Goal: Task Accomplishment & Management: Complete application form

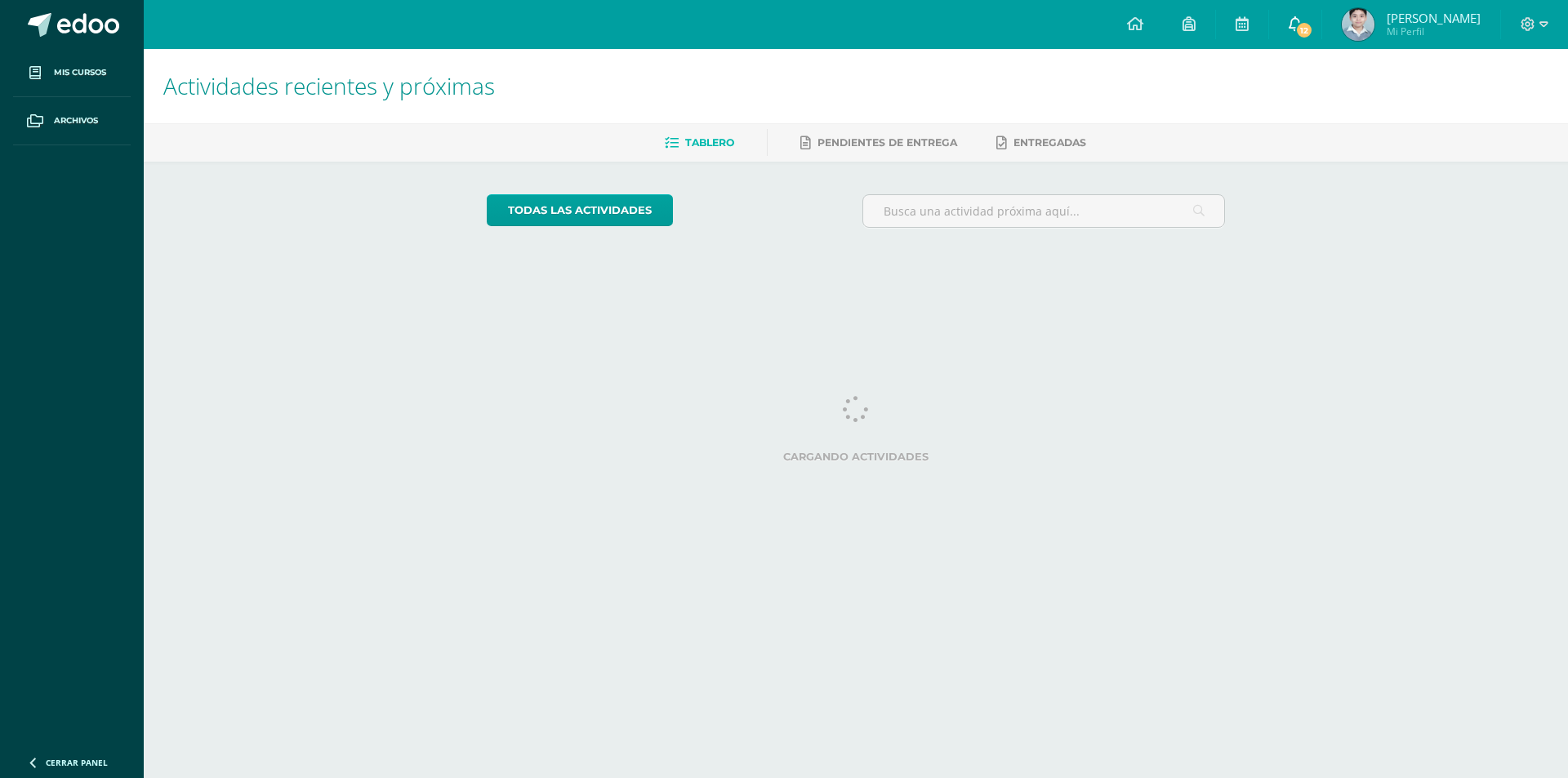
click at [1291, 22] on icon at bounding box center [1295, 23] width 13 height 14
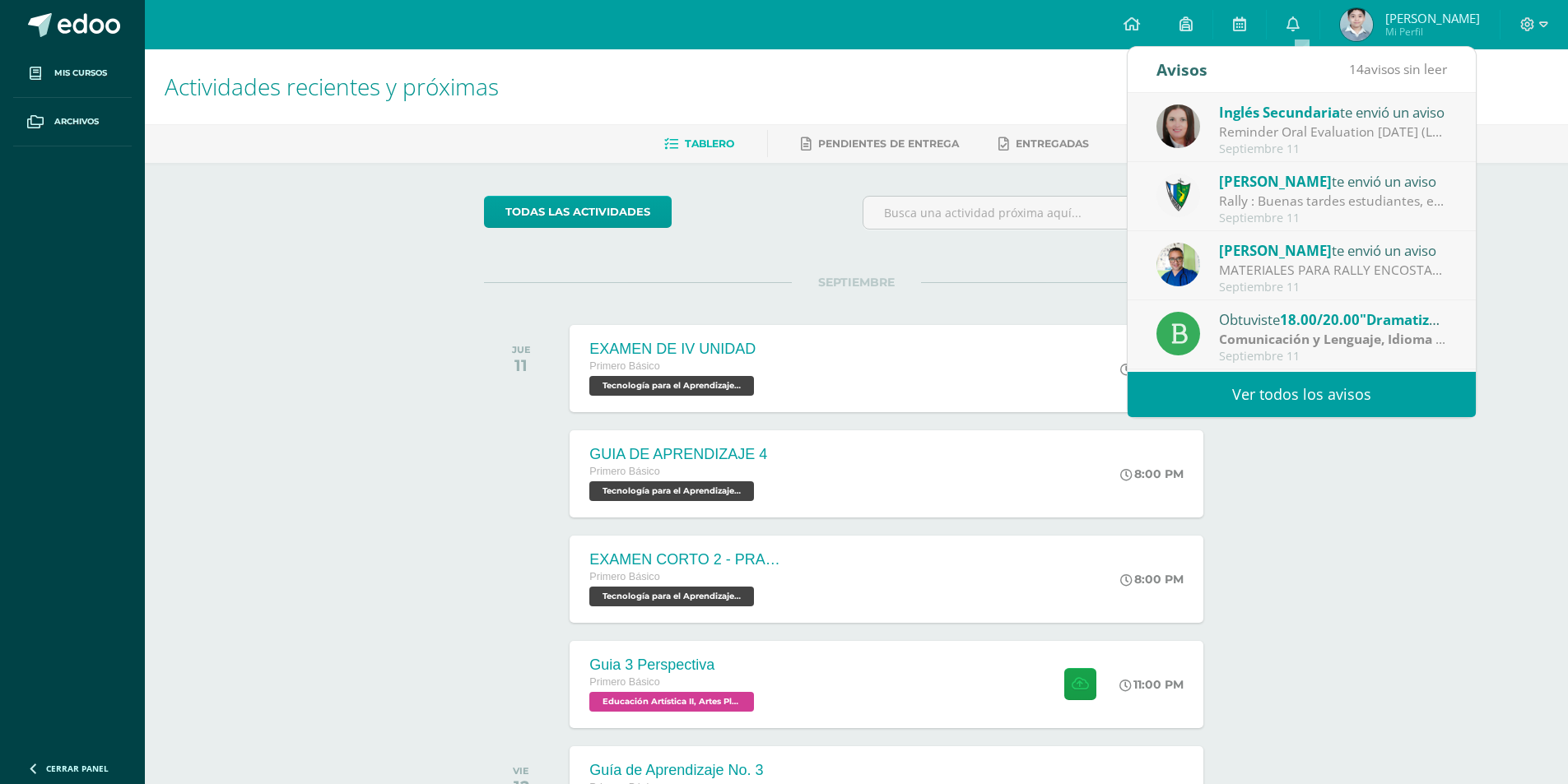
click at [1367, 111] on div "Inglés Secundaria te envió un aviso" at bounding box center [1333, 111] width 229 height 21
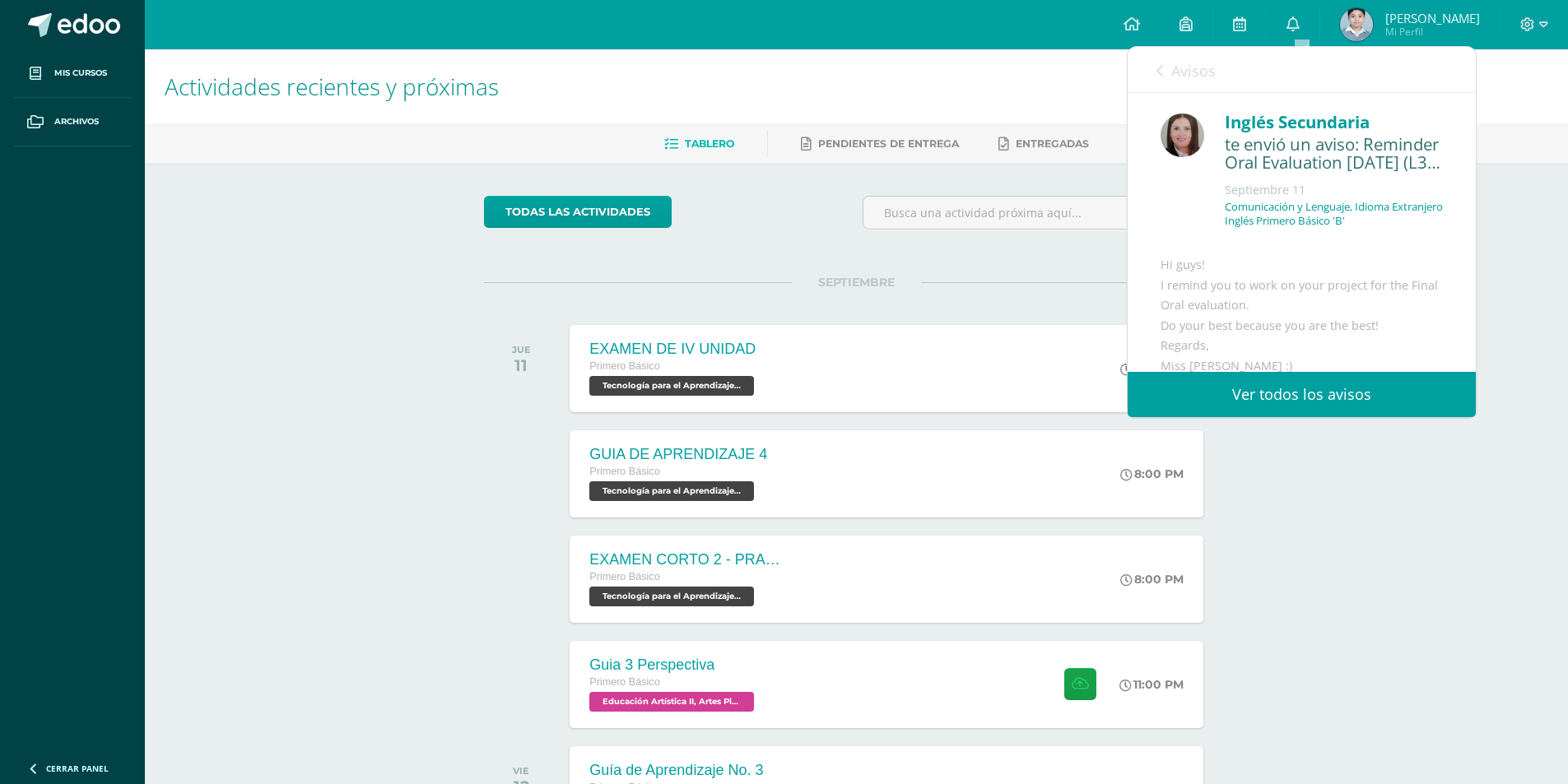
scroll to position [82, 0]
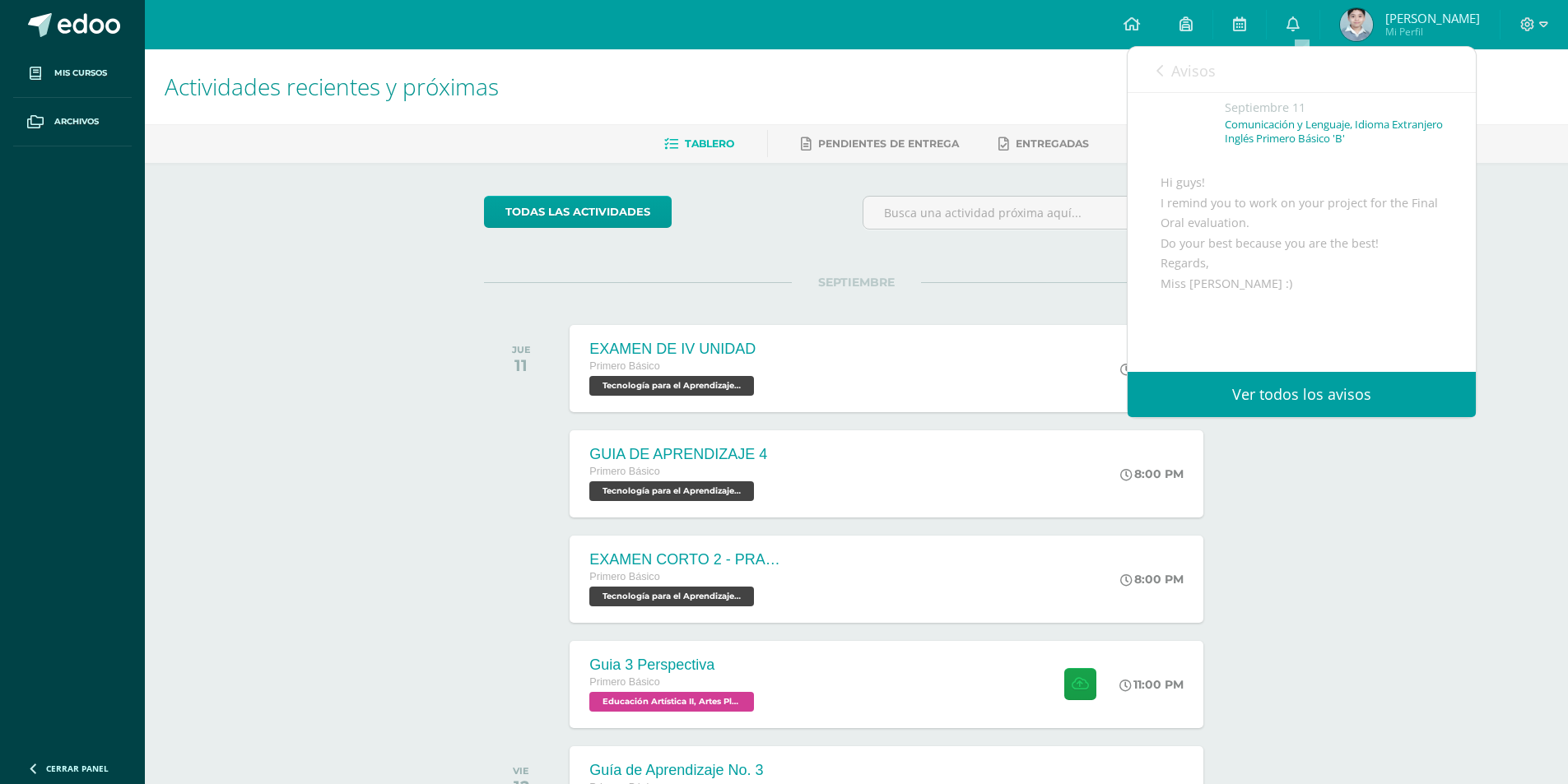
click at [1164, 67] on link "Avisos" at bounding box center [1186, 70] width 59 height 47
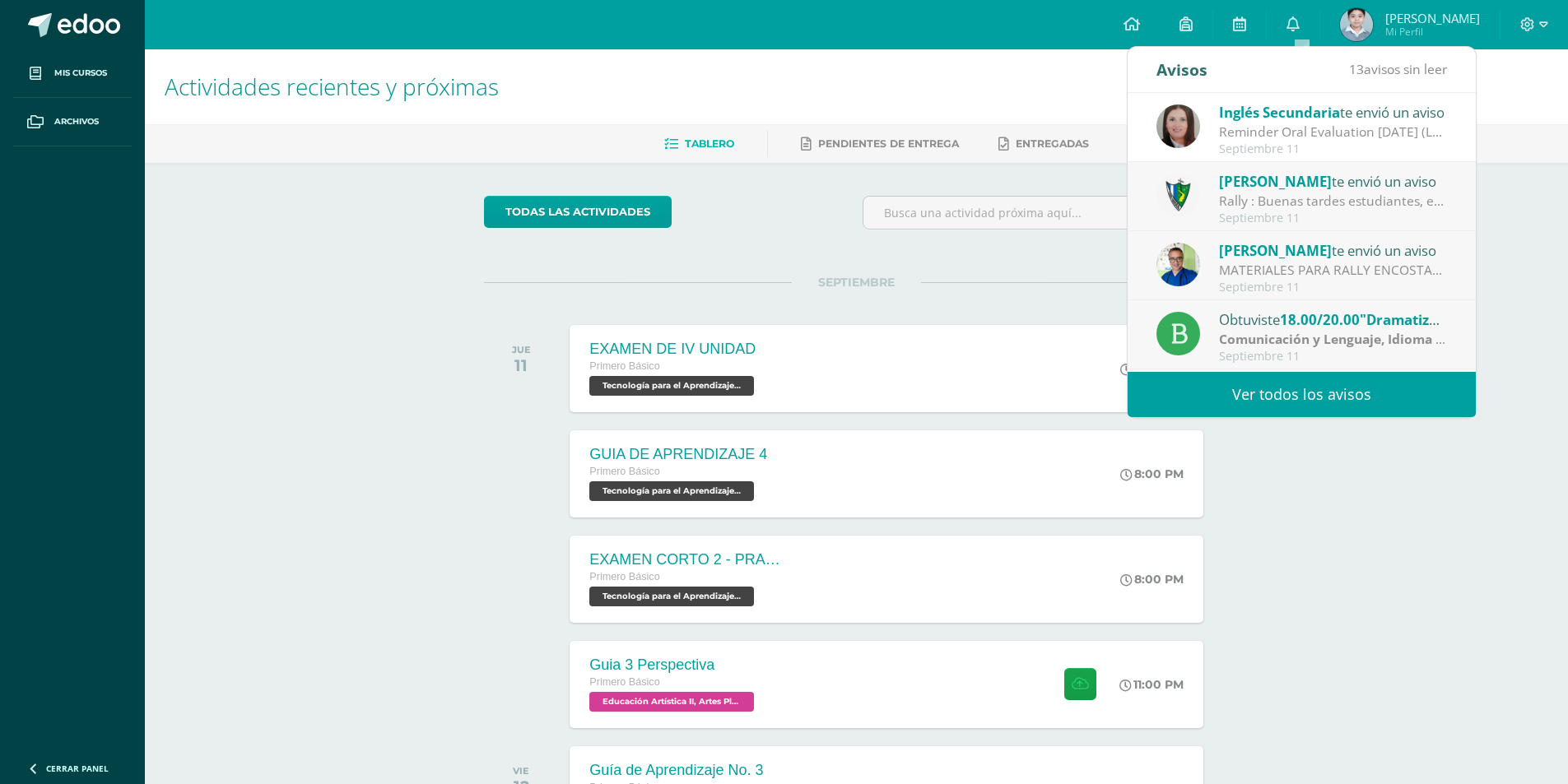
click at [1334, 189] on div "Jose Pinto te envió un aviso" at bounding box center [1333, 181] width 229 height 21
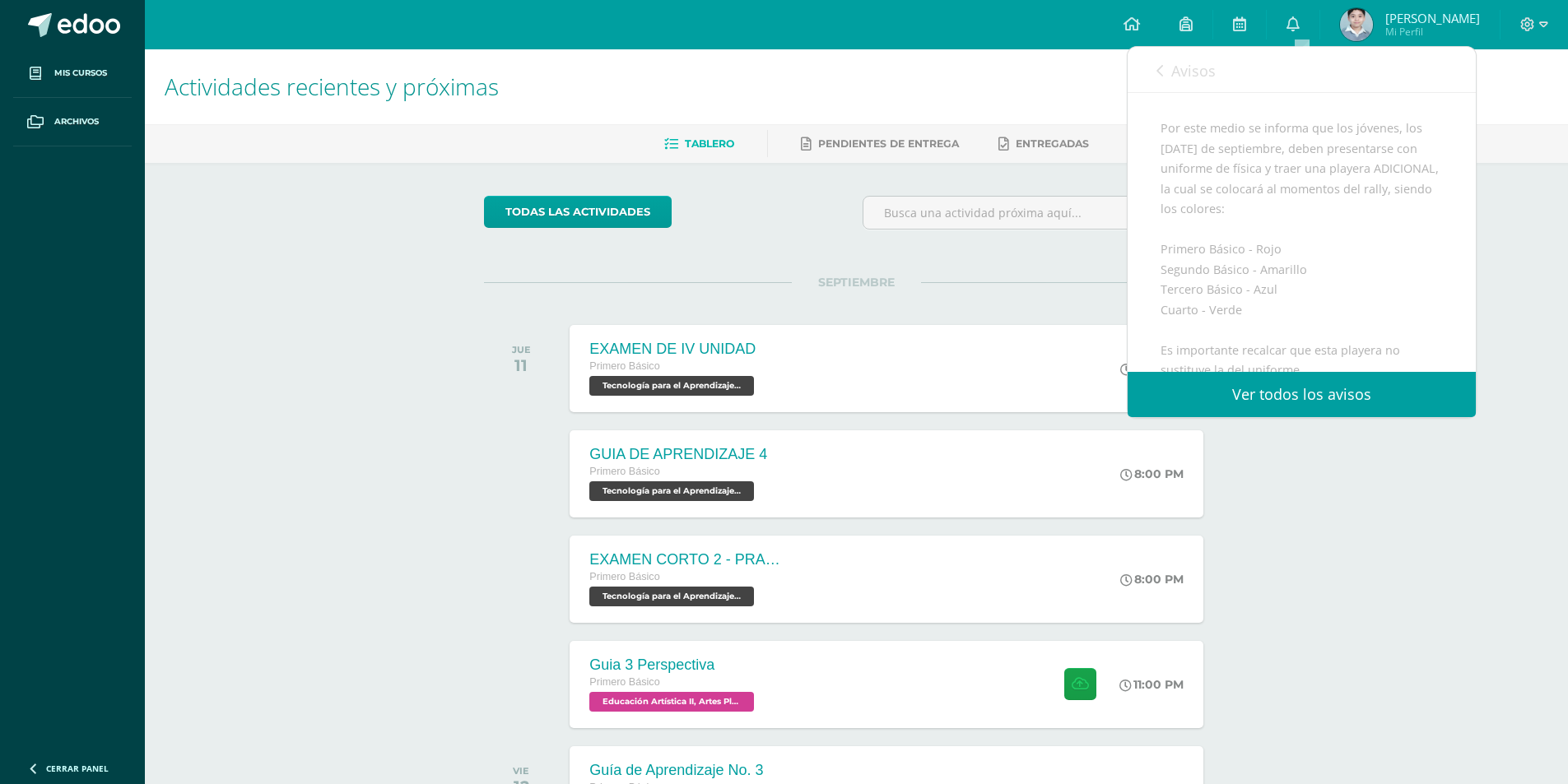
scroll to position [247, 0]
click at [1216, 72] on div "Avisos 12 avisos sin leer Avisos" at bounding box center [1301, 70] width 348 height 46
click at [1197, 75] on span "Avisos" at bounding box center [1193, 70] width 45 height 20
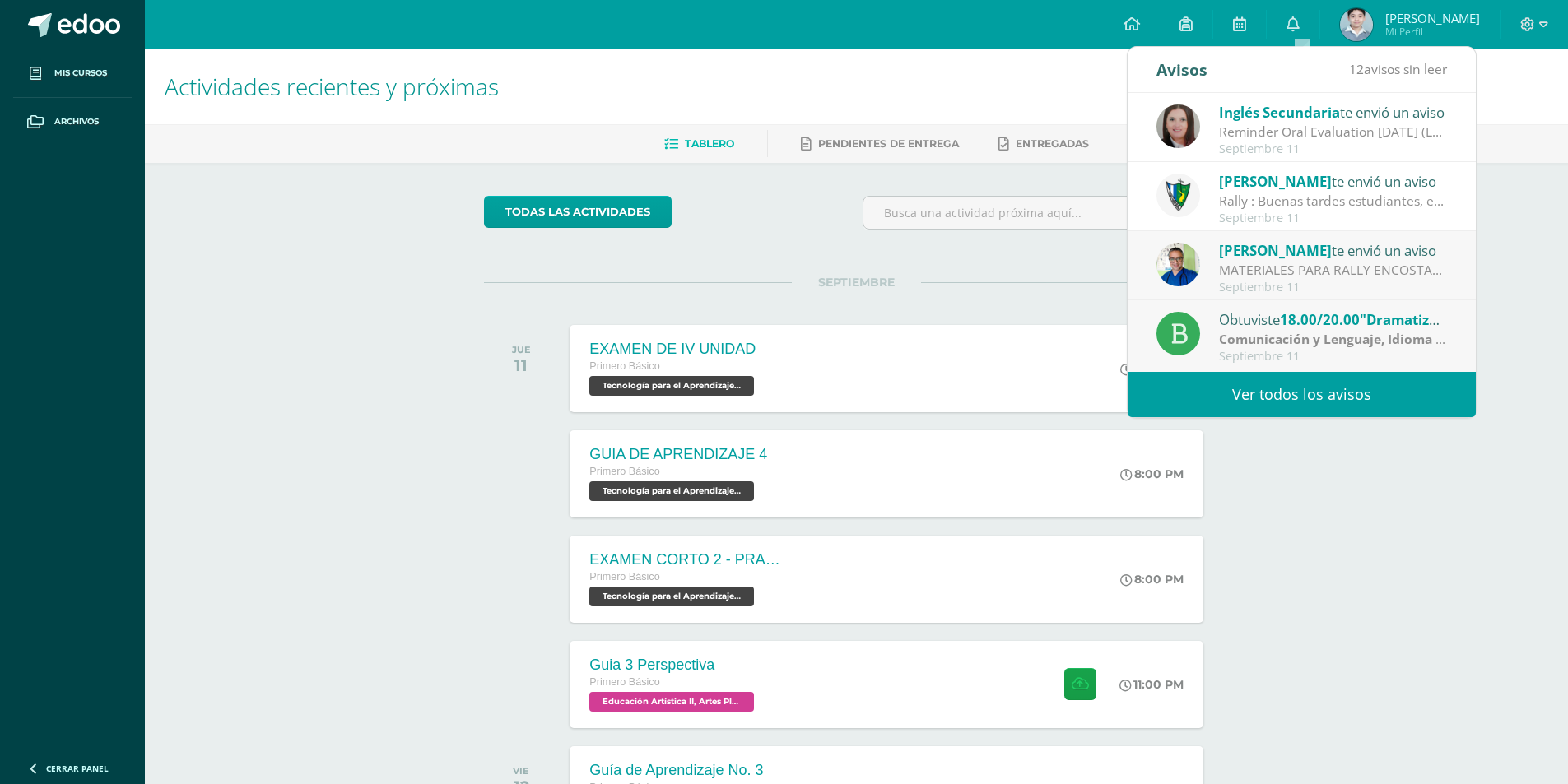
click at [1349, 269] on div "MATERIALES PARA RALLY ENCOSTALADOS: Buena tardes estimados padres de familia y …" at bounding box center [1333, 270] width 229 height 19
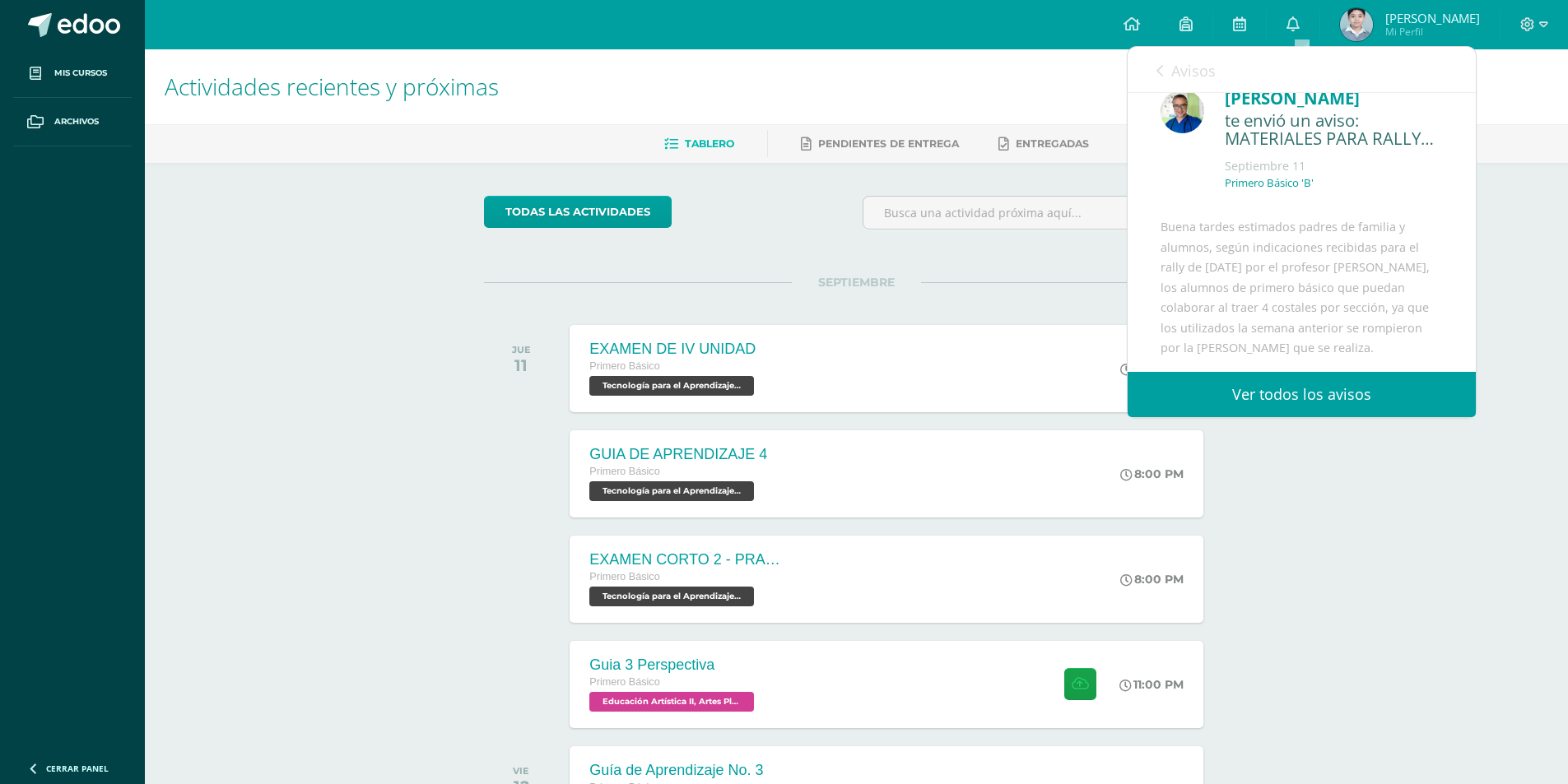
scroll to position [106, 0]
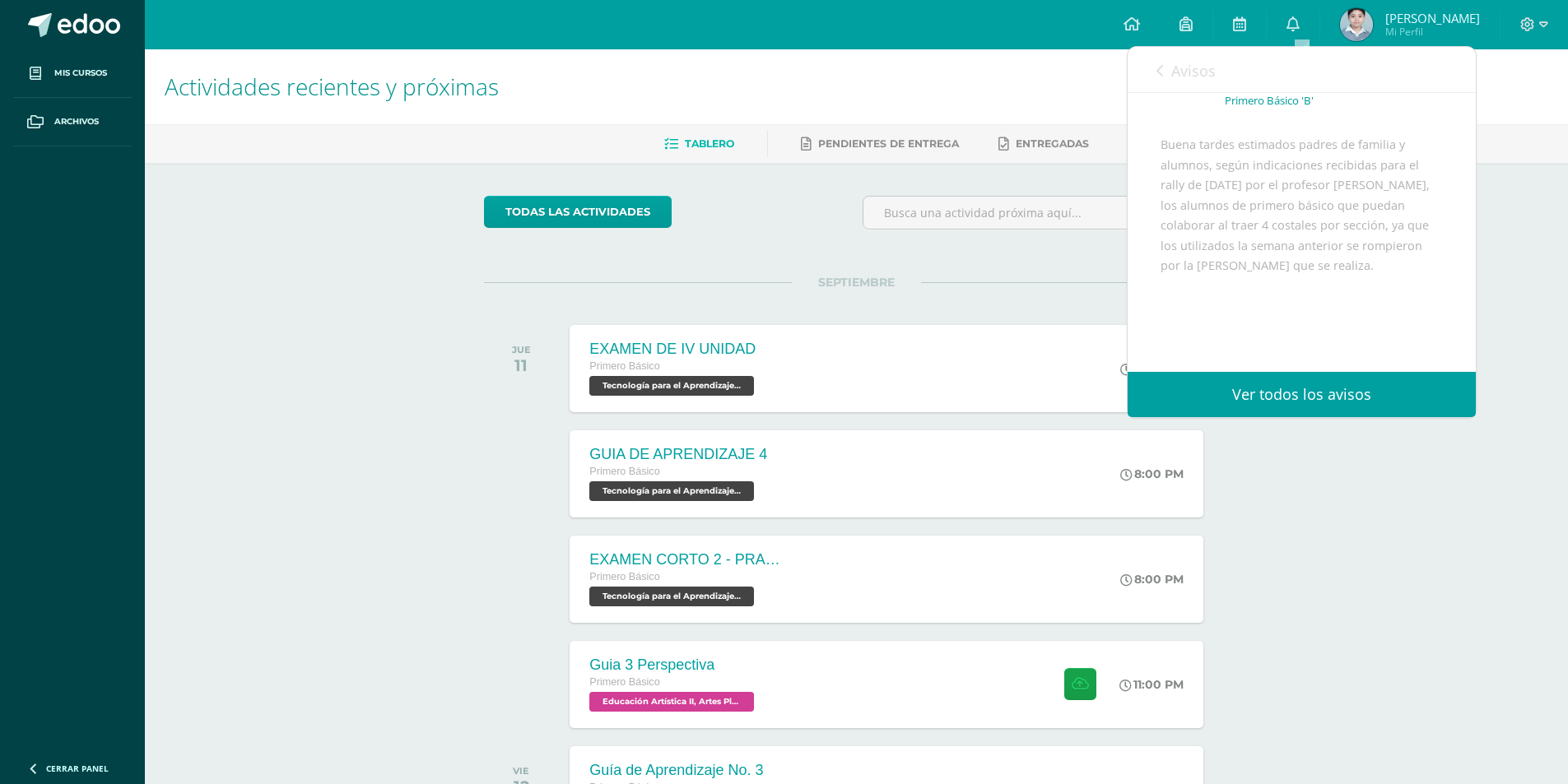
click at [1206, 75] on span "Avisos" at bounding box center [1193, 70] width 45 height 20
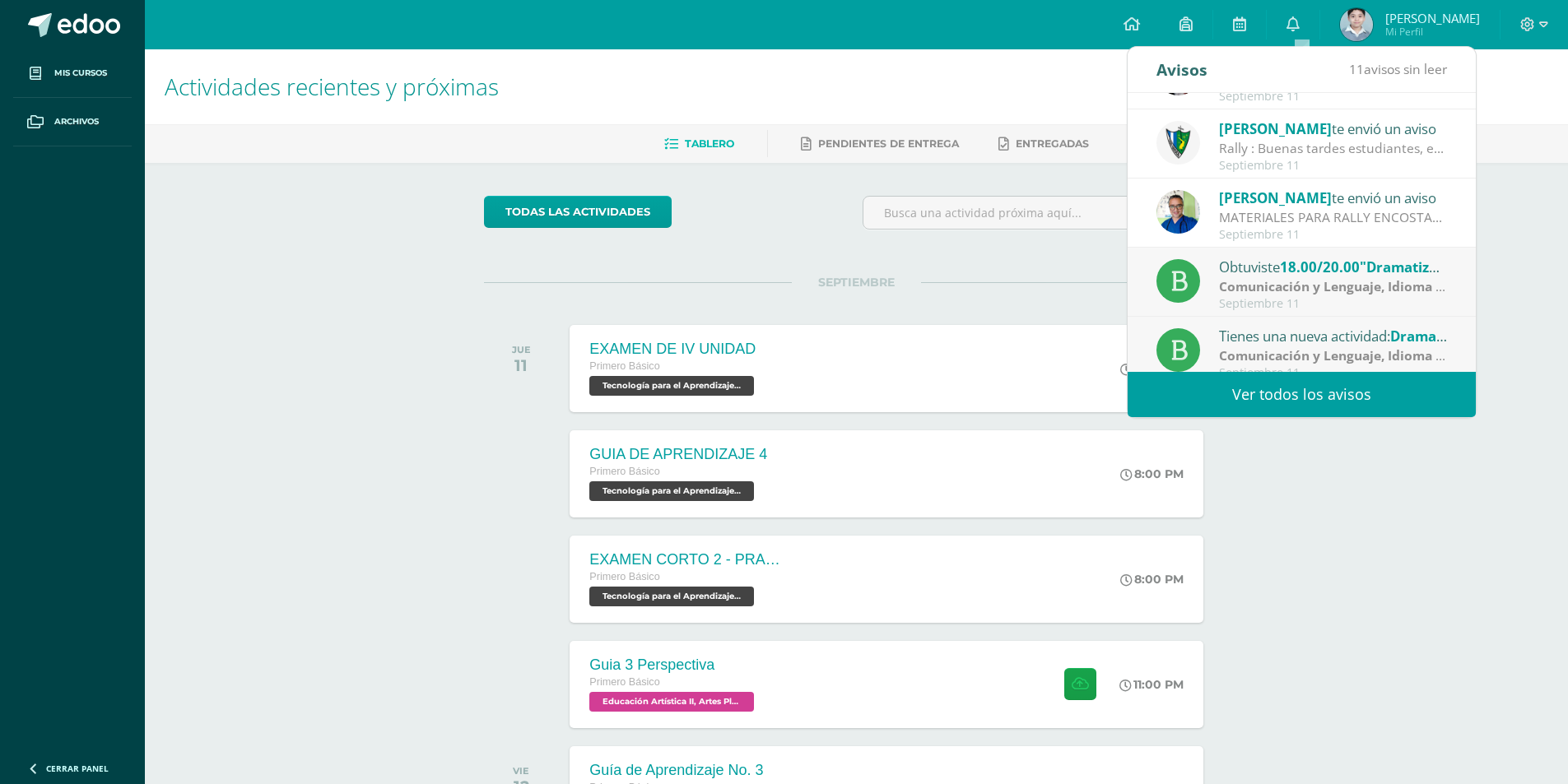
scroll to position [82, 0]
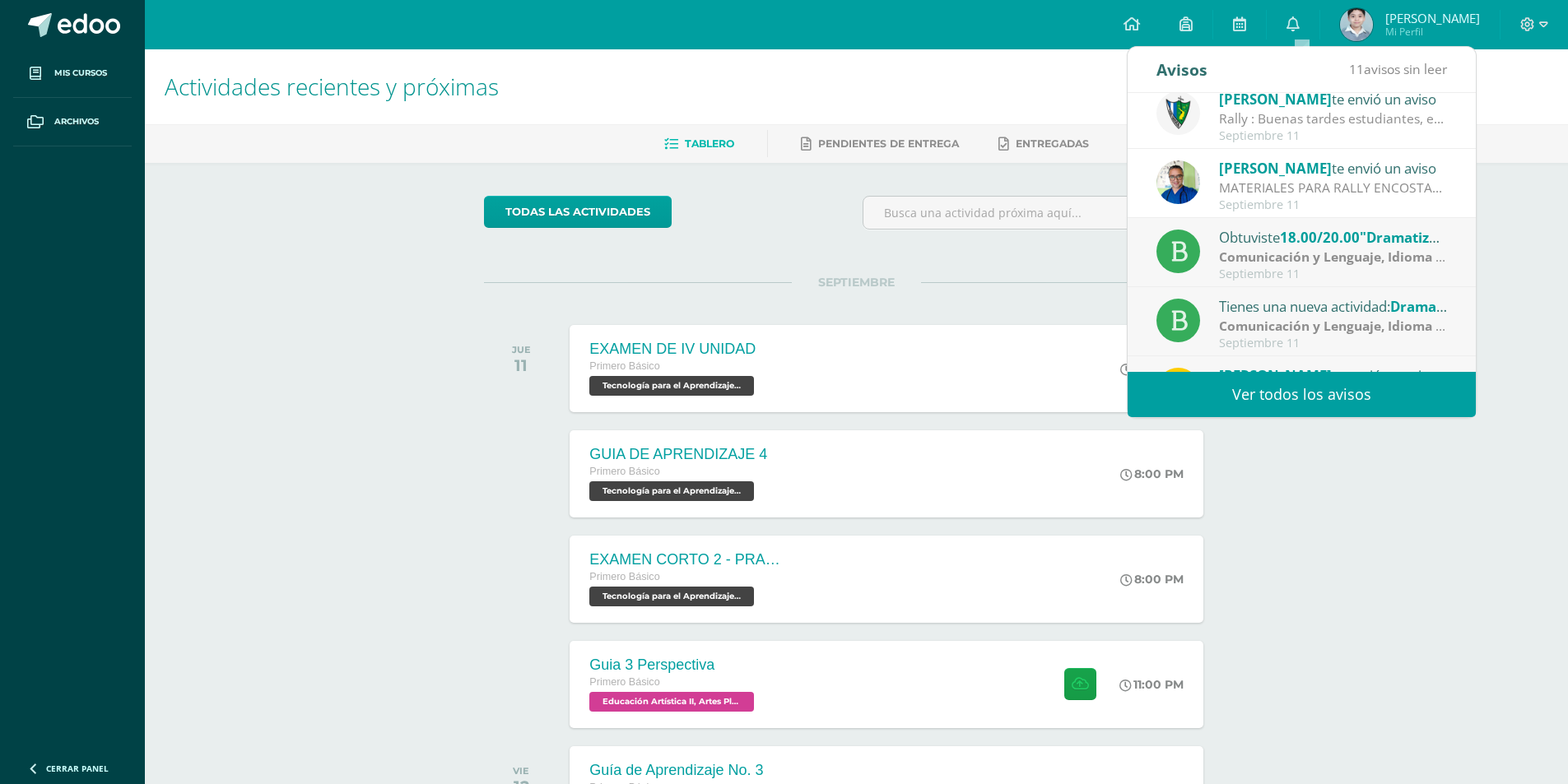
click at [1348, 248] on strong "Comunicación y Lenguaje, Idioma Español" at bounding box center [1352, 256] width 267 height 18
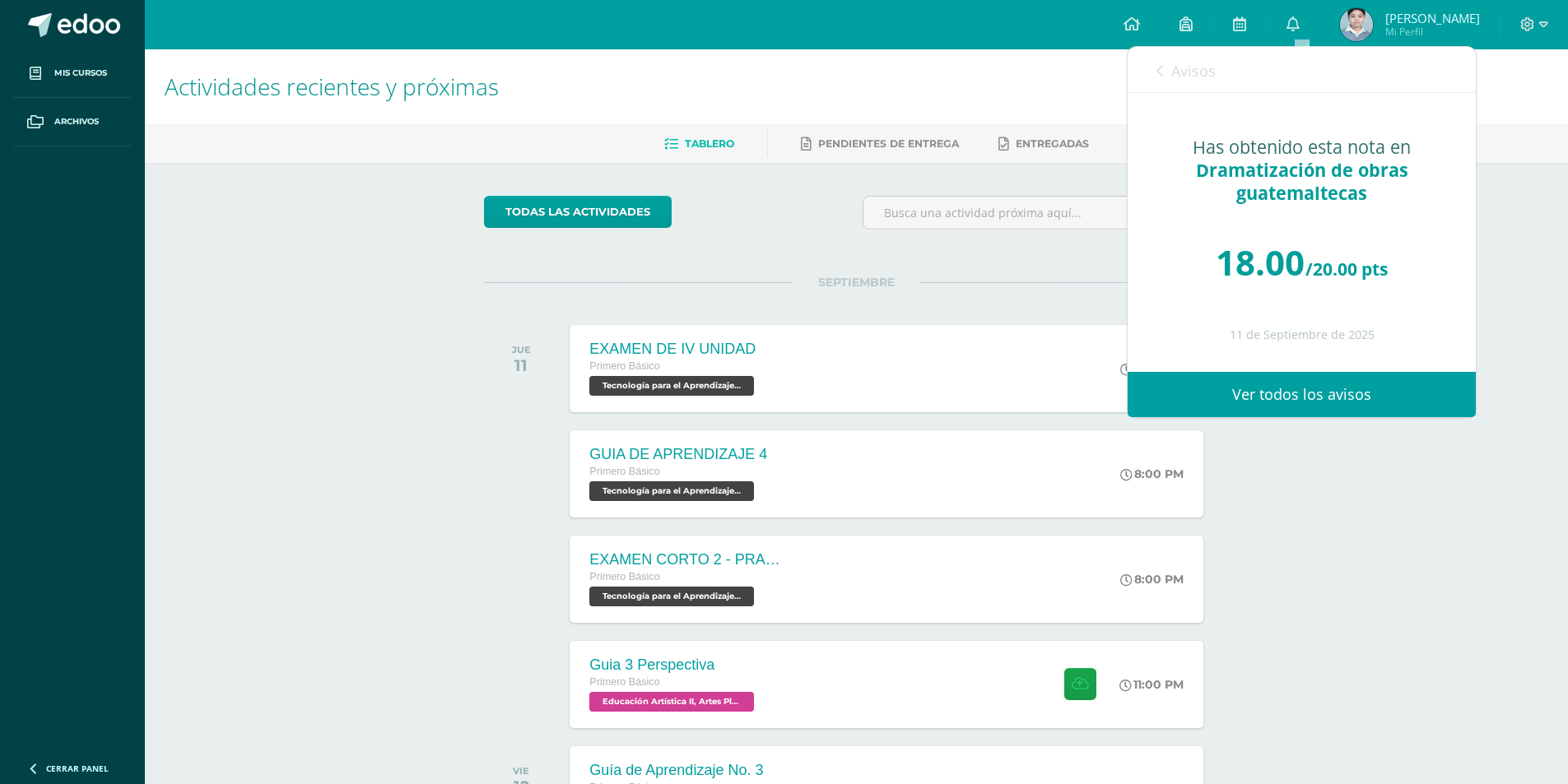
click at [1182, 69] on span "Avisos" at bounding box center [1193, 70] width 45 height 20
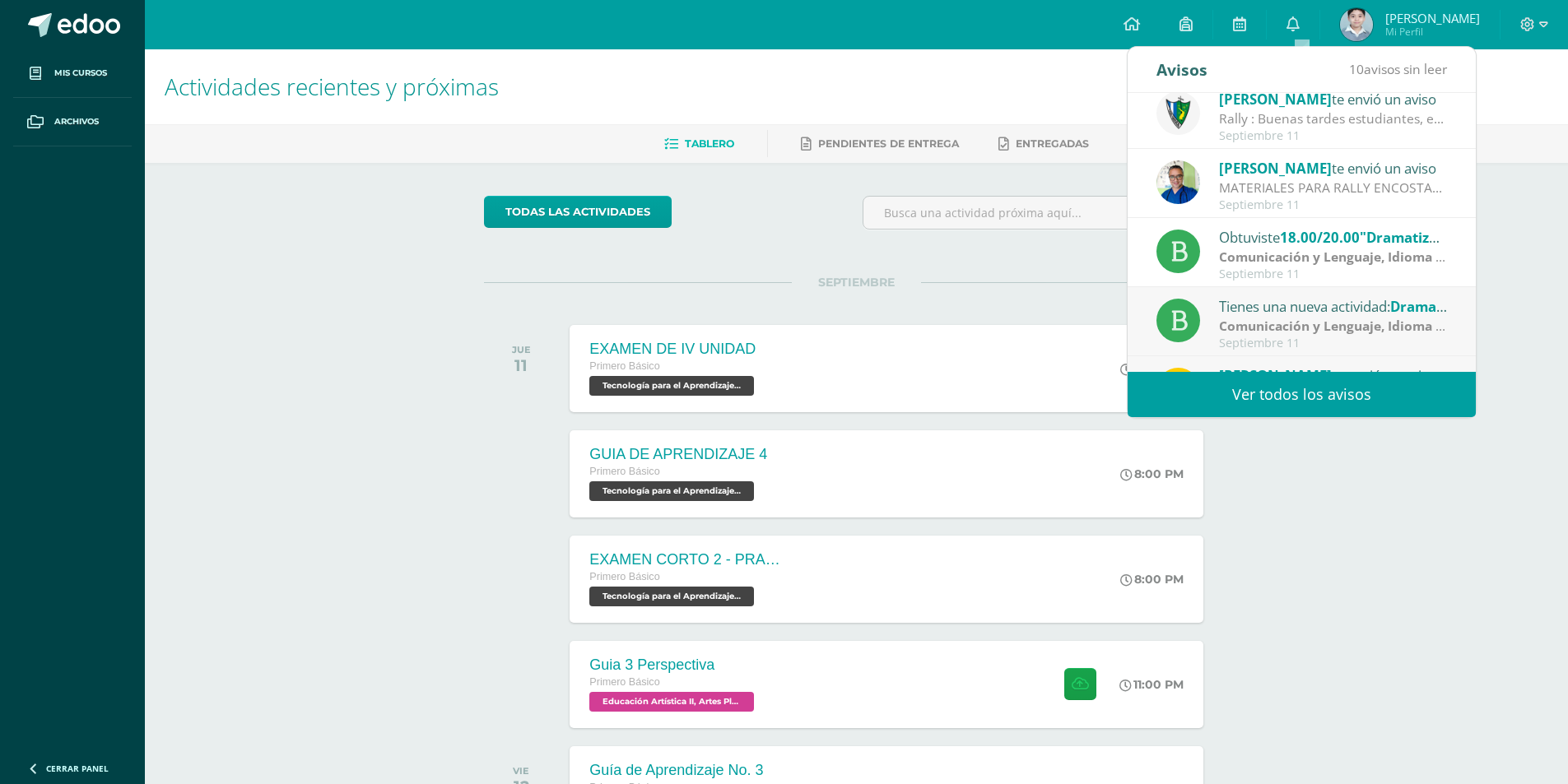
click at [1308, 297] on div "Tienes una nueva actividad: Dramatización de obras guatemaltecas" at bounding box center [1333, 306] width 229 height 21
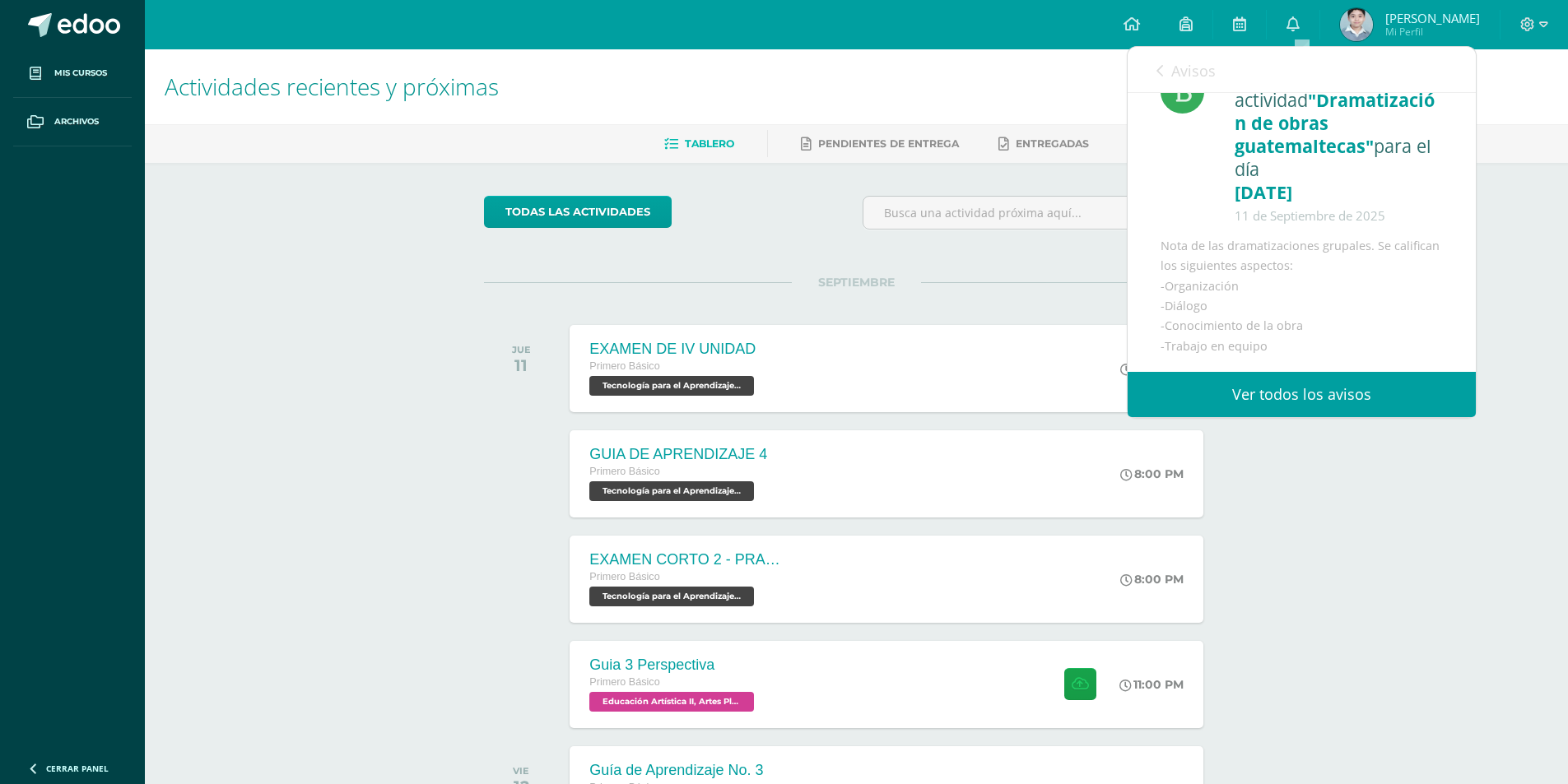
scroll to position [65, 0]
click at [1179, 75] on span "Avisos" at bounding box center [1193, 70] width 45 height 20
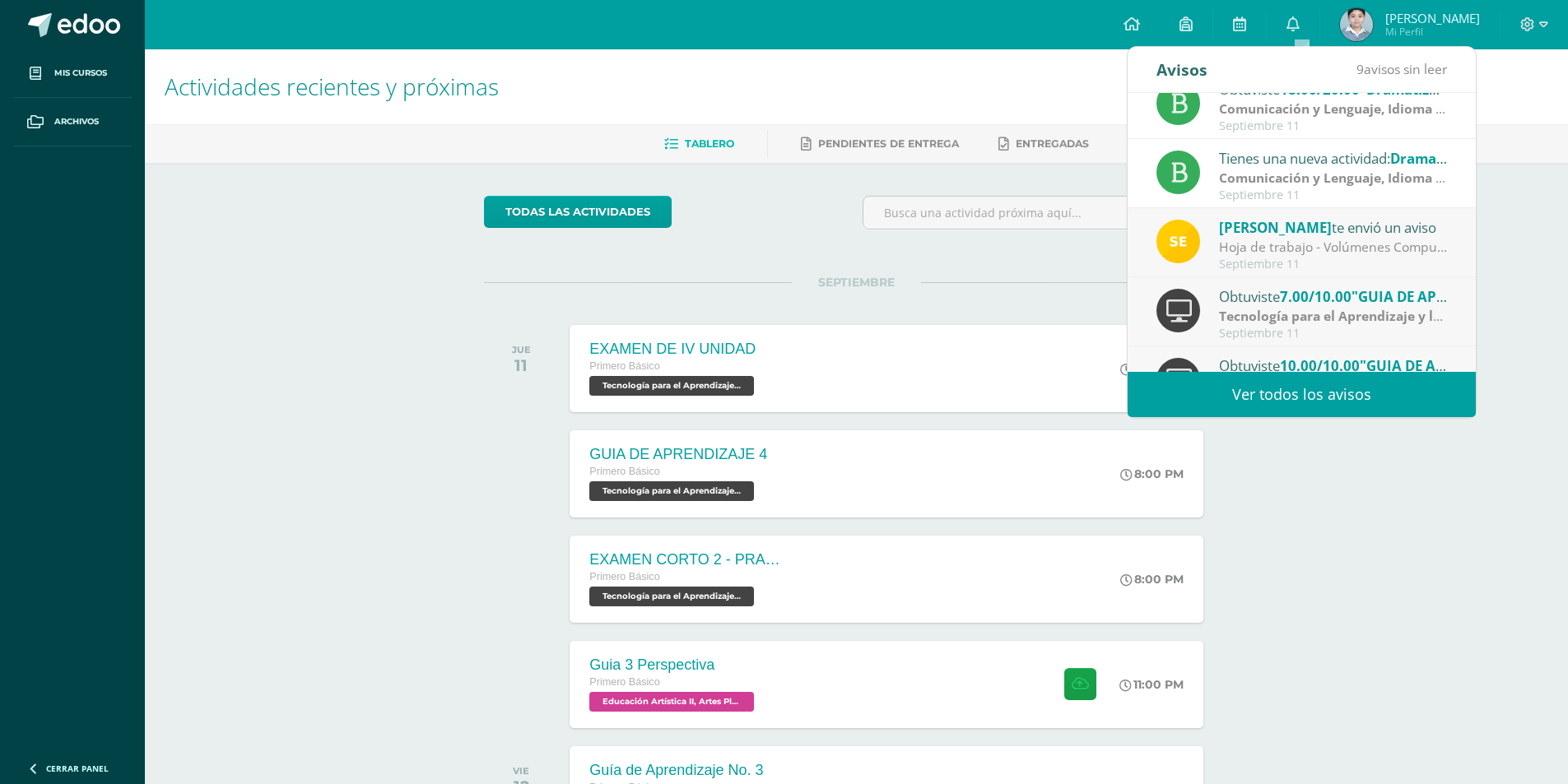
scroll to position [247, 0]
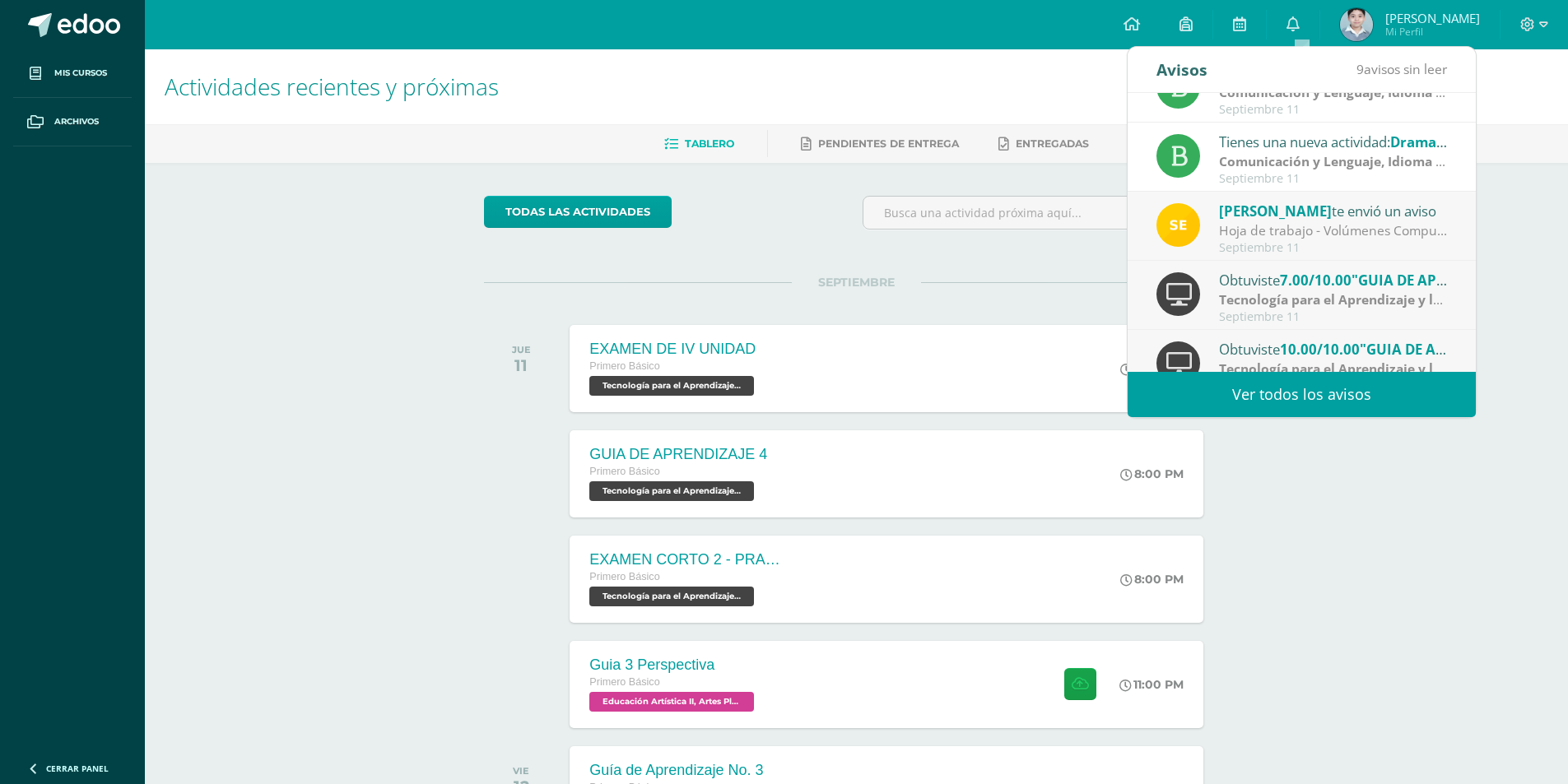
click at [1366, 232] on div "Hoja de trabajo - Volúmenes Compuestos: Realizar los ejercicios de la hoja adju…" at bounding box center [1333, 230] width 229 height 19
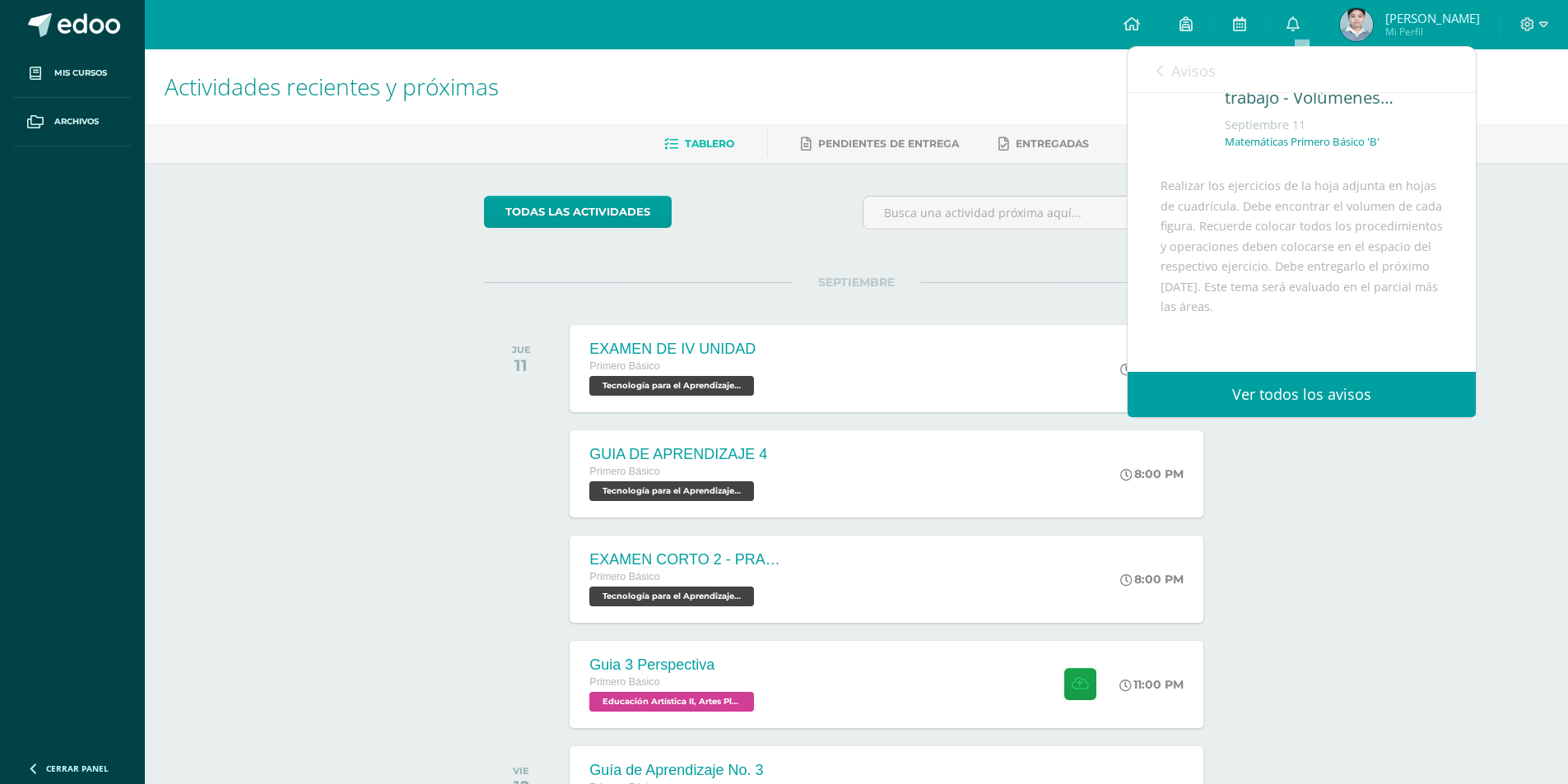
click at [1184, 55] on link "Avisos" at bounding box center [1186, 70] width 59 height 47
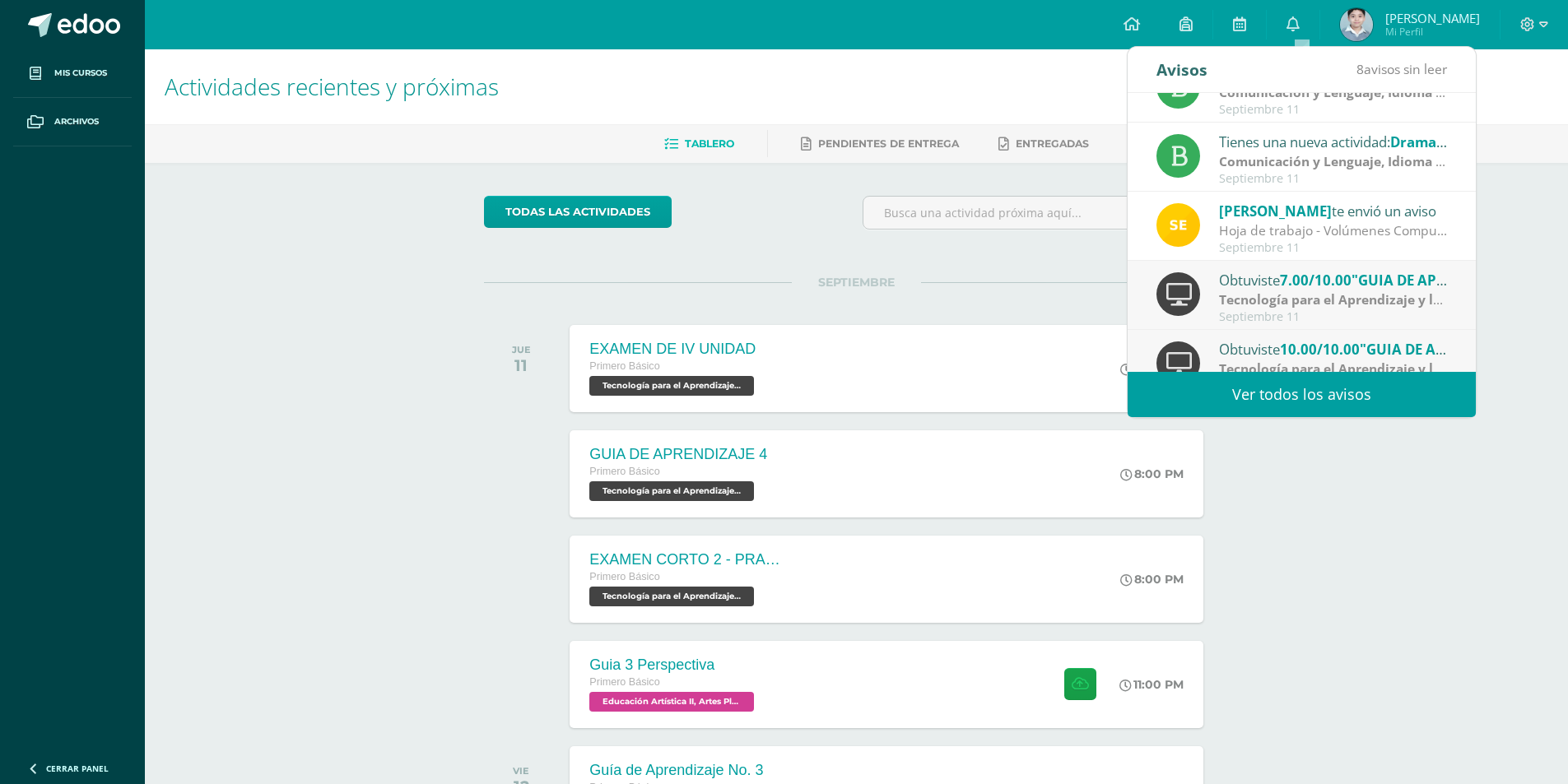
click at [1367, 287] on span ""GUIA DE APRENDIZAJE 3"" at bounding box center [1439, 280] width 176 height 19
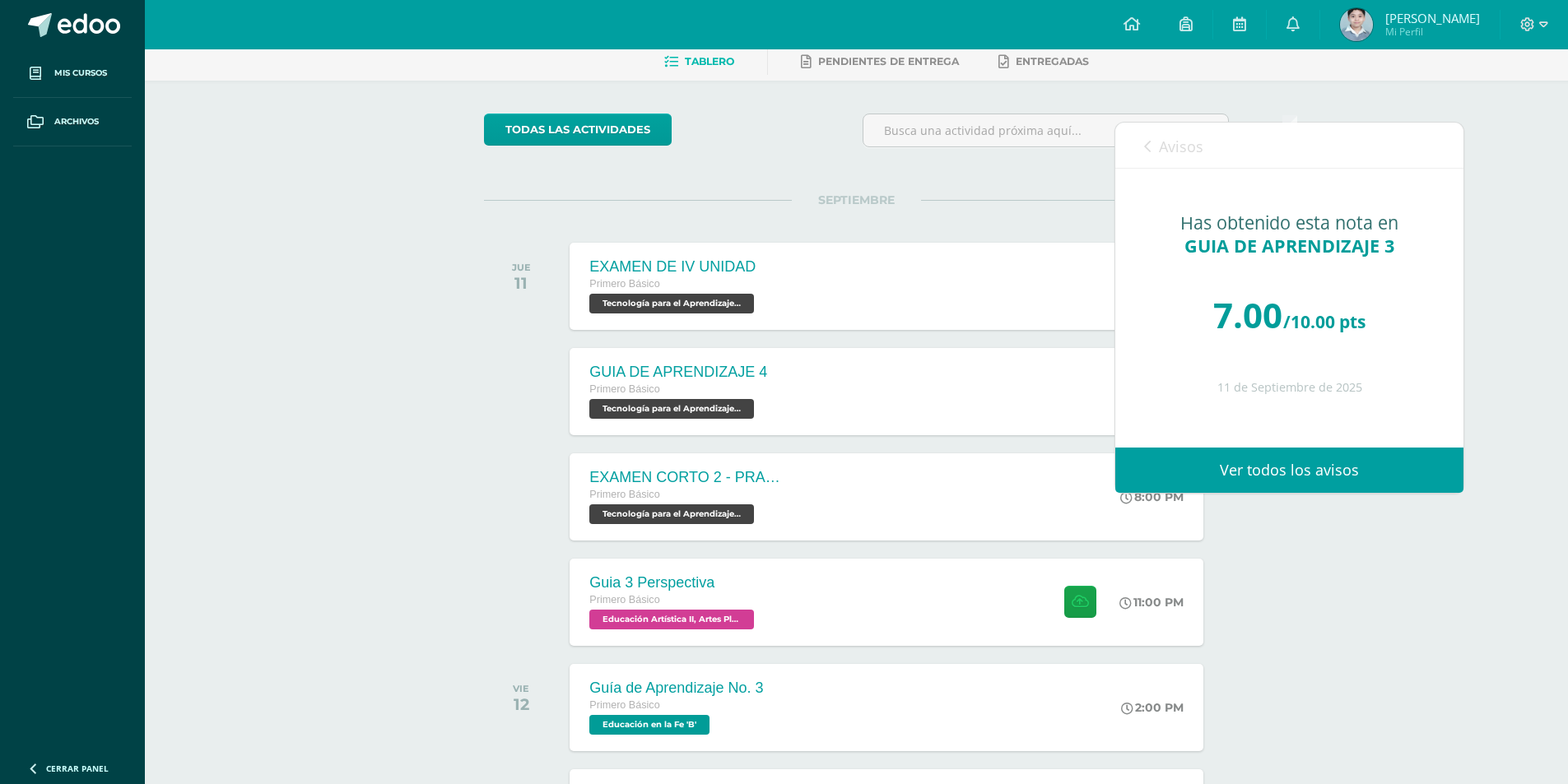
scroll to position [0, 0]
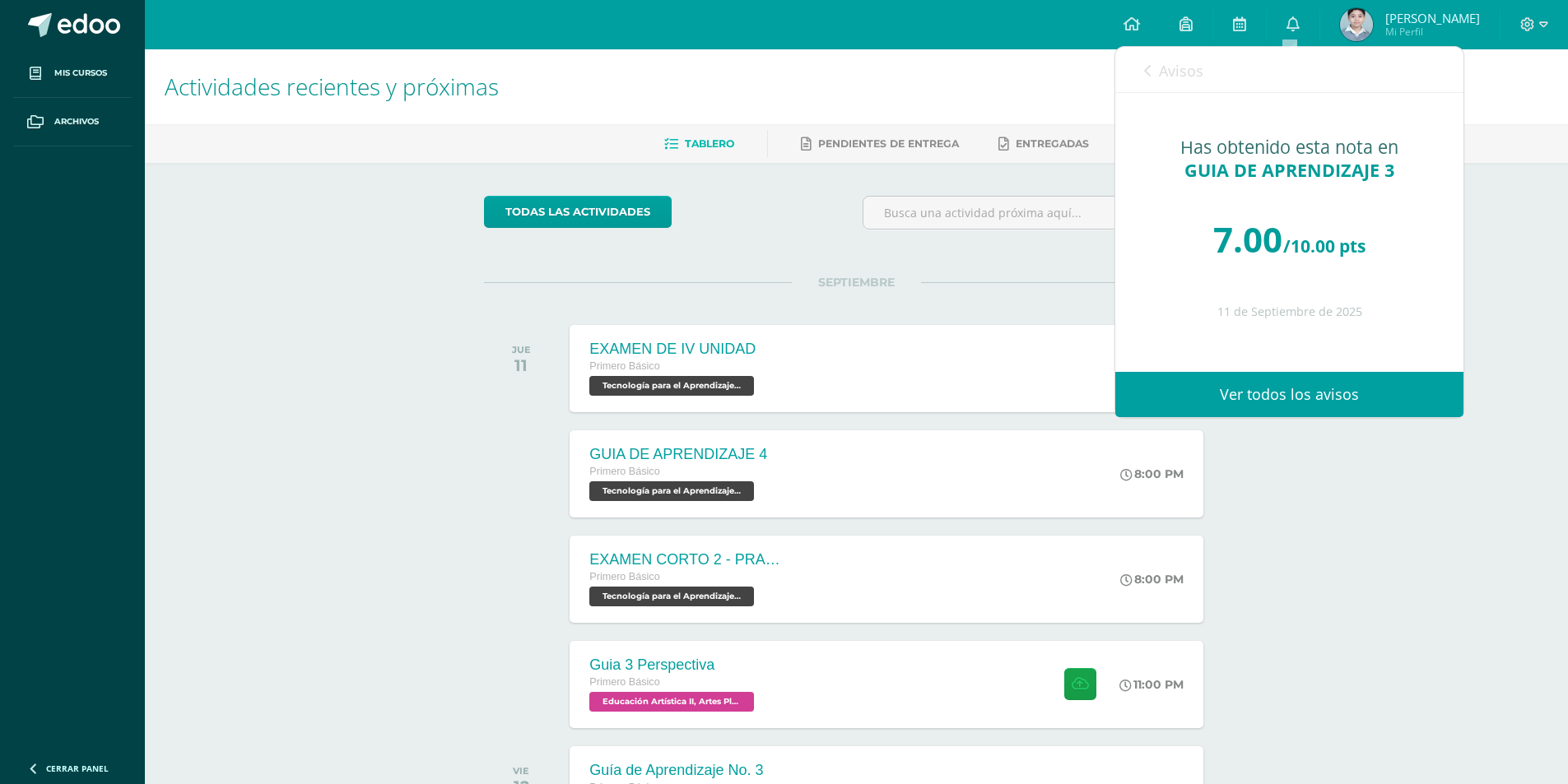
click at [1200, 77] on span "Avisos" at bounding box center [1181, 70] width 45 height 20
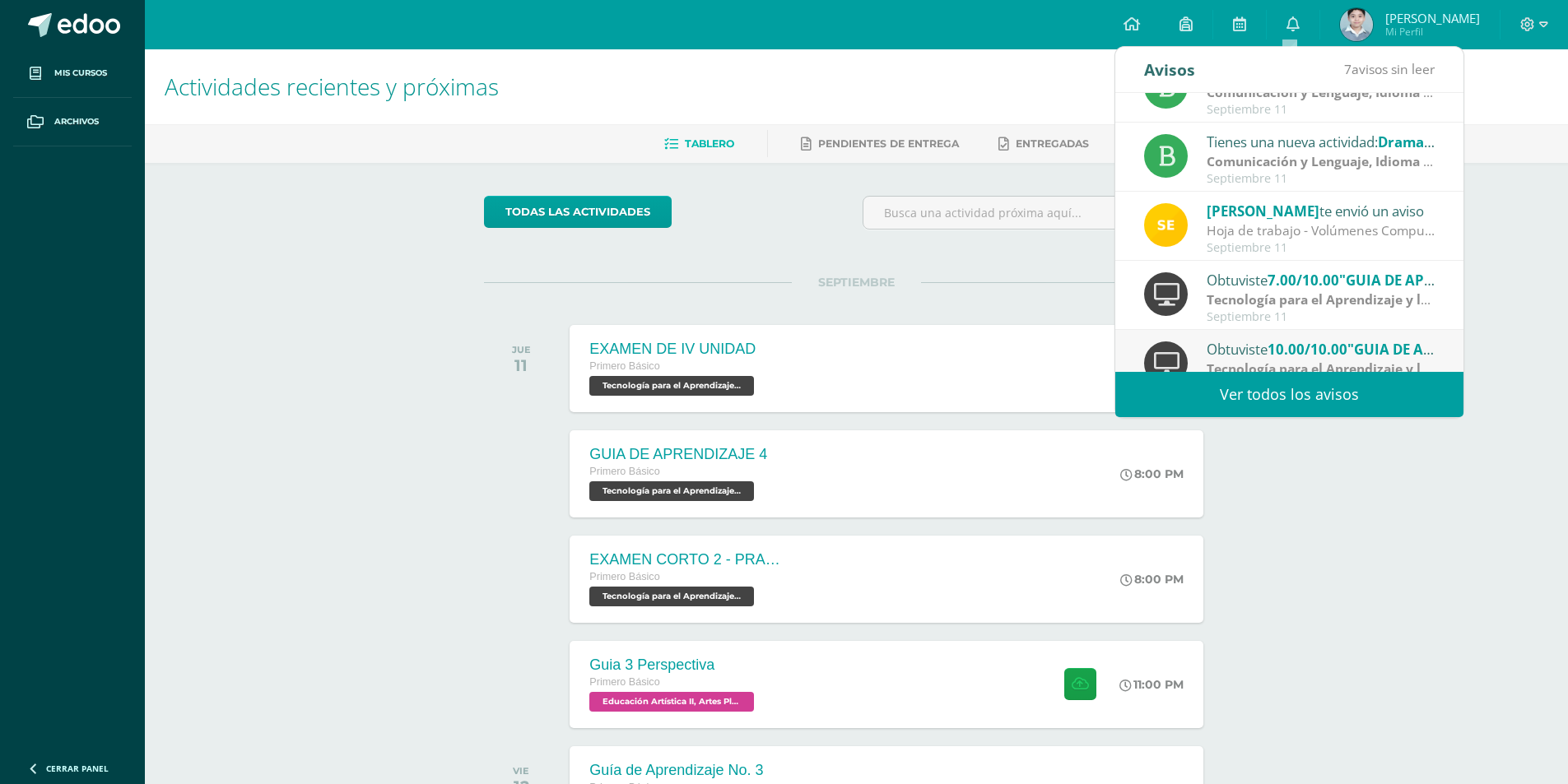
scroll to position [274, 0]
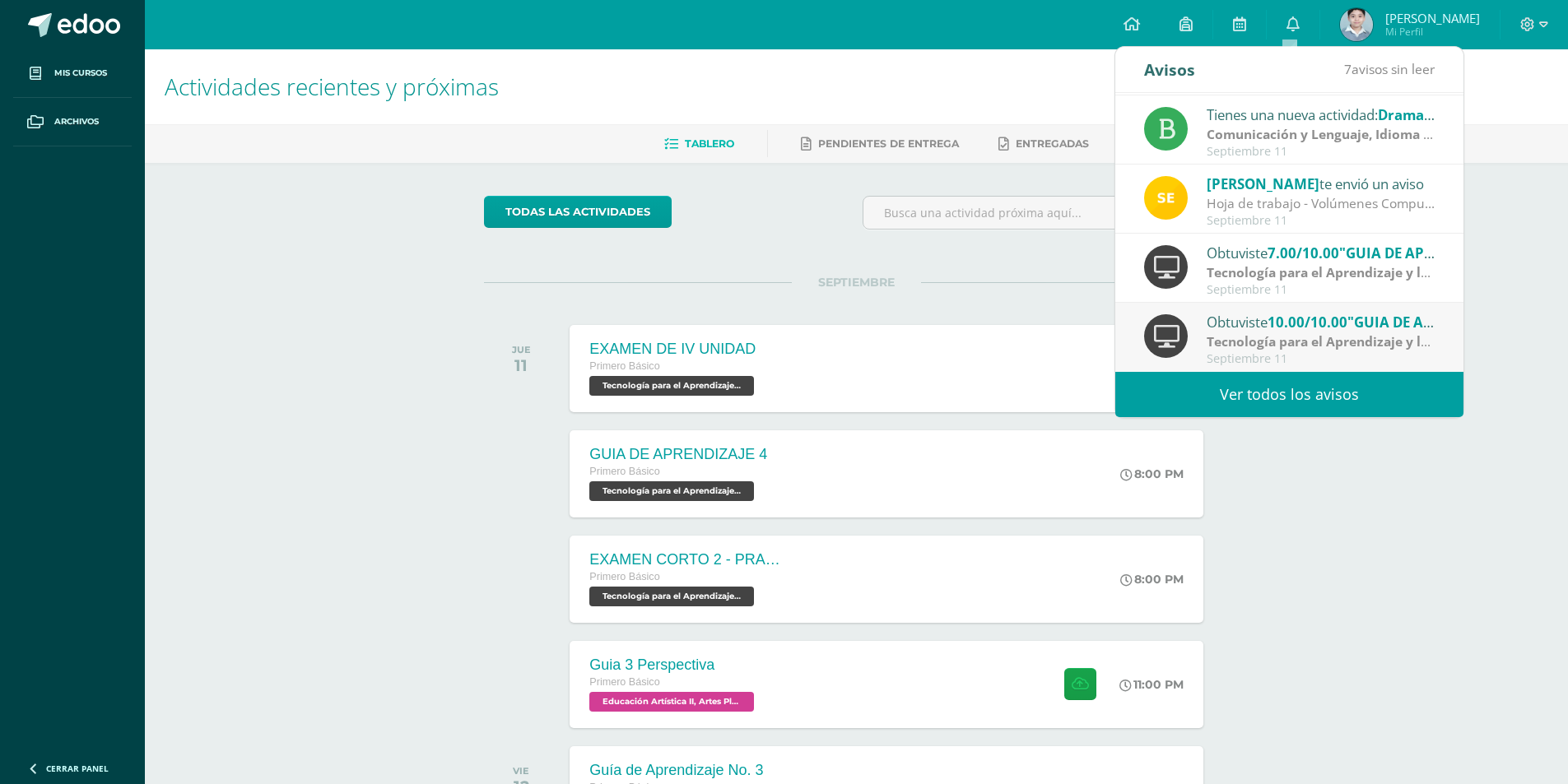
click at [1333, 332] on div "Obtuviste 10.00/10.00 "GUIA DE APRENDIZAJE 2" en Tecnología para el Aprendizaje…" at bounding box center [1320, 321] width 229 height 21
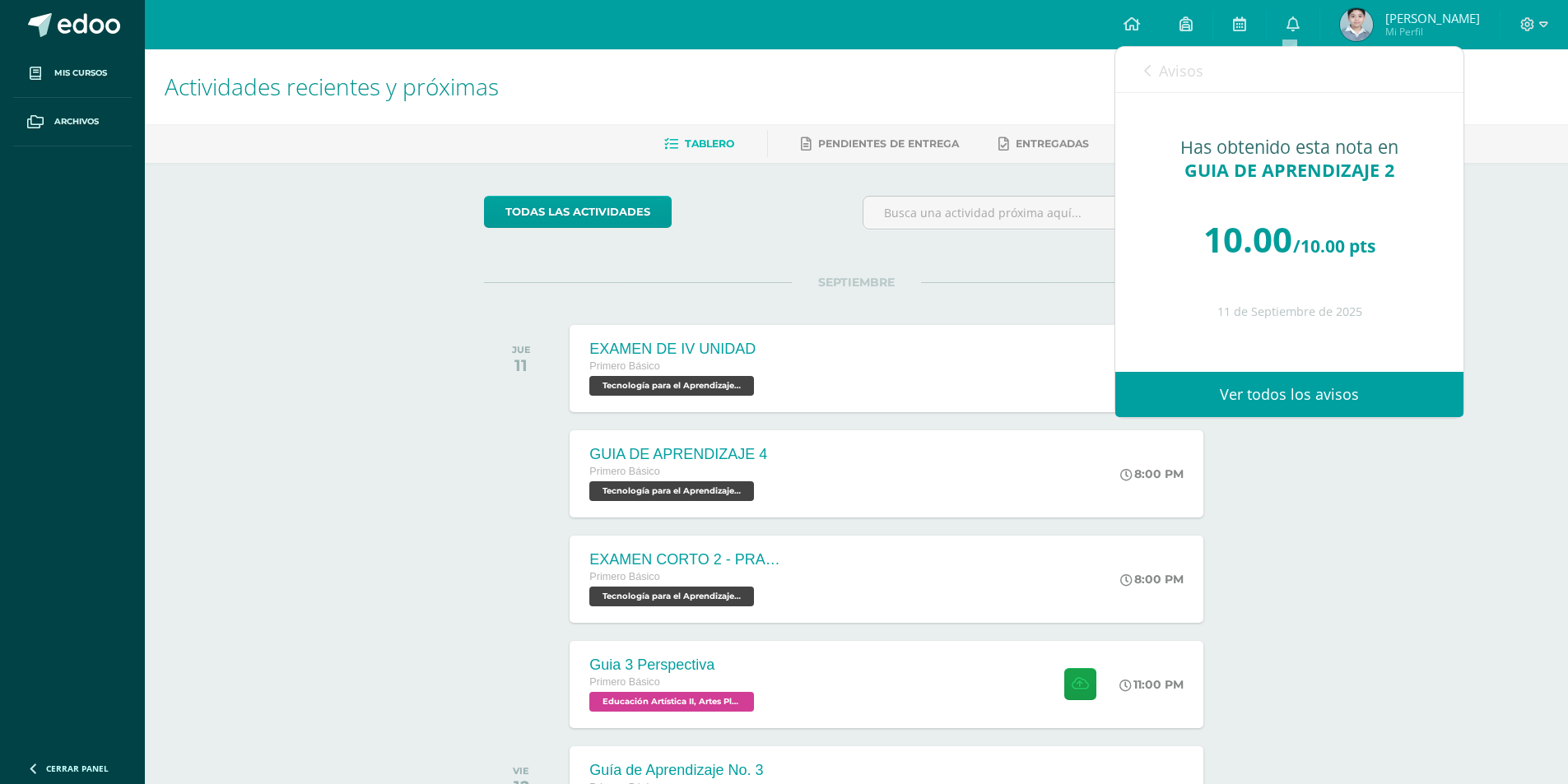
click at [1169, 82] on link "Avisos" at bounding box center [1173, 70] width 59 height 47
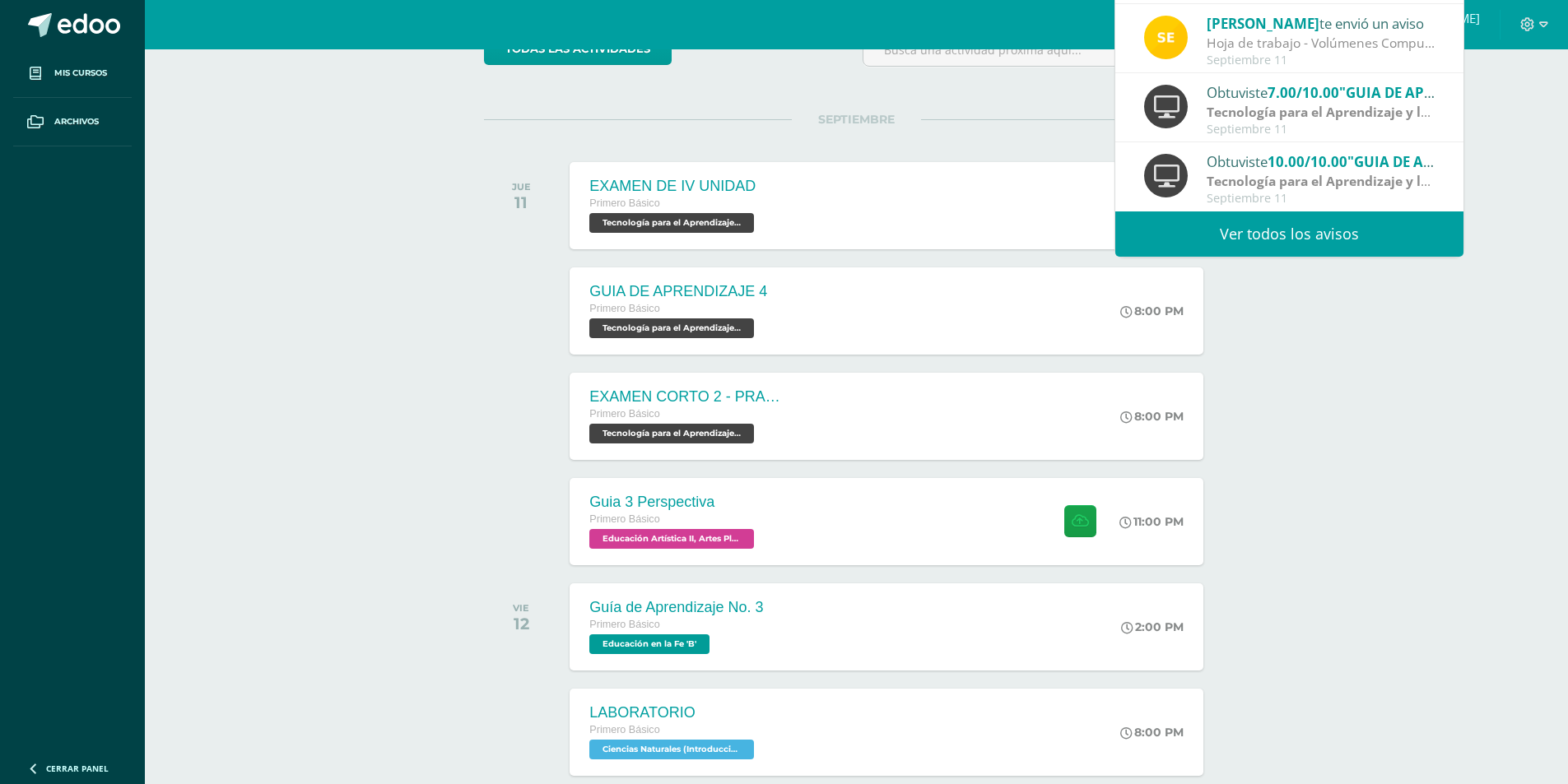
scroll to position [165, 0]
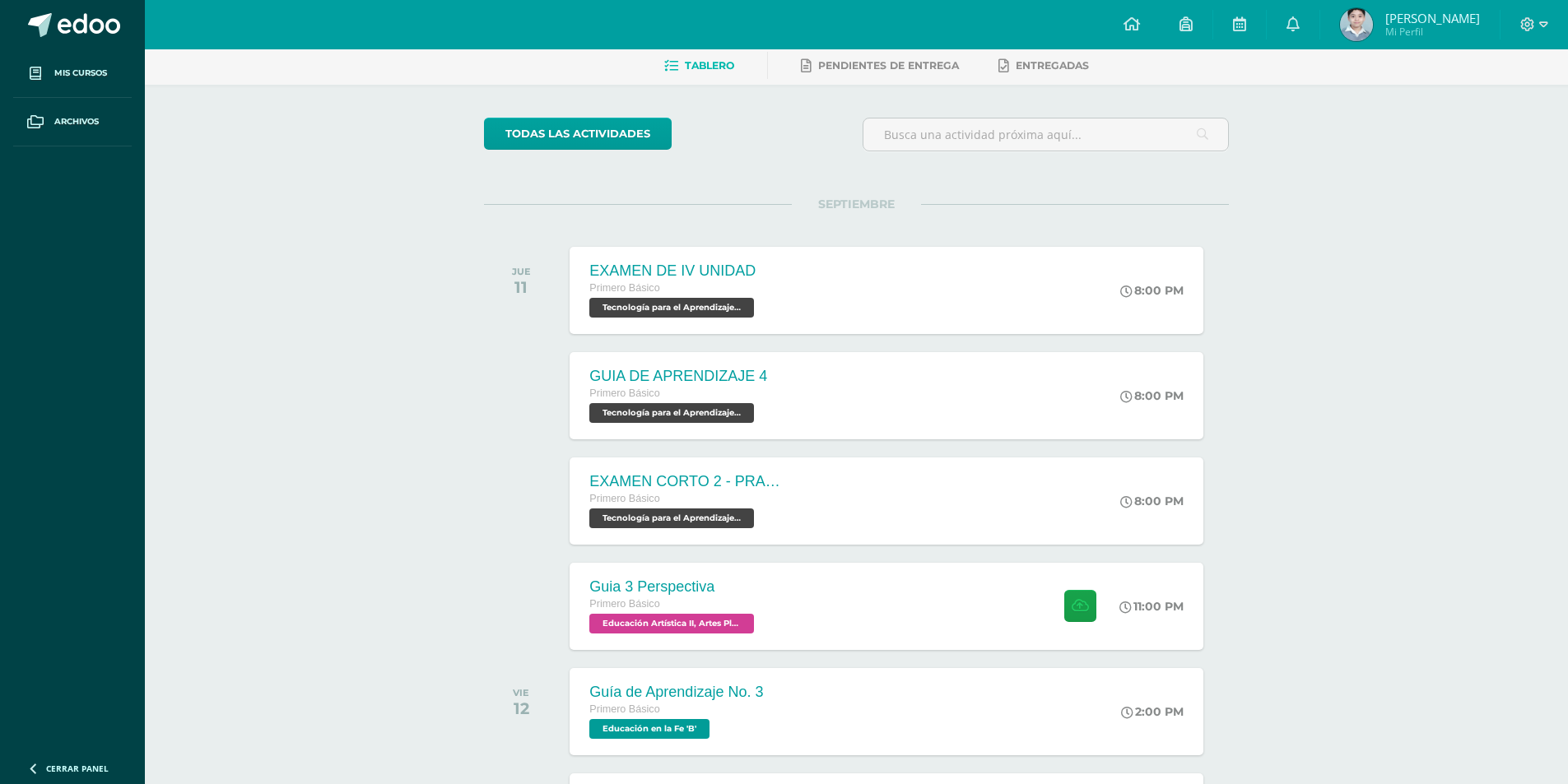
scroll to position [0, 0]
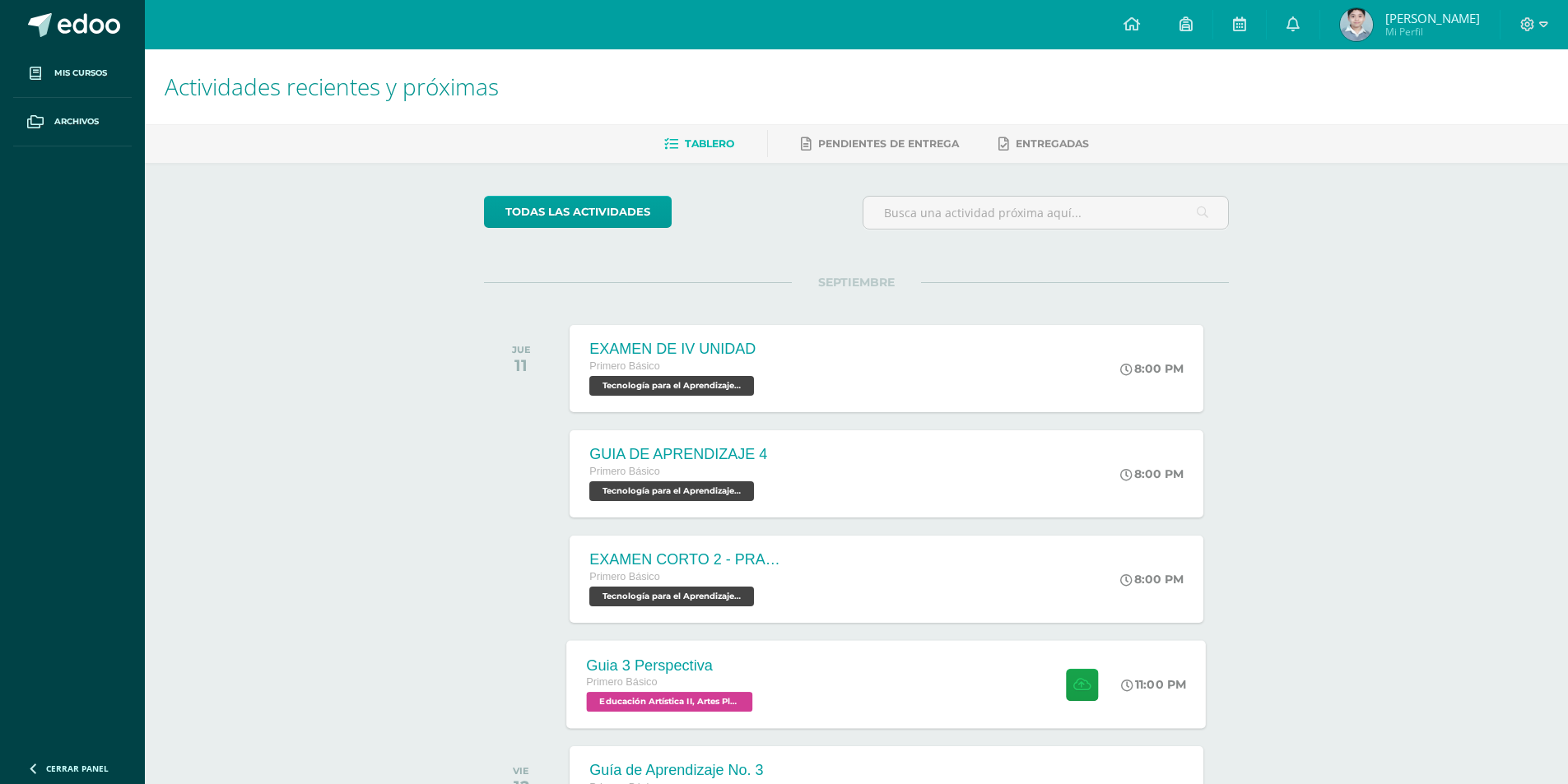
click at [1044, 683] on div at bounding box center [1078, 684] width 81 height 88
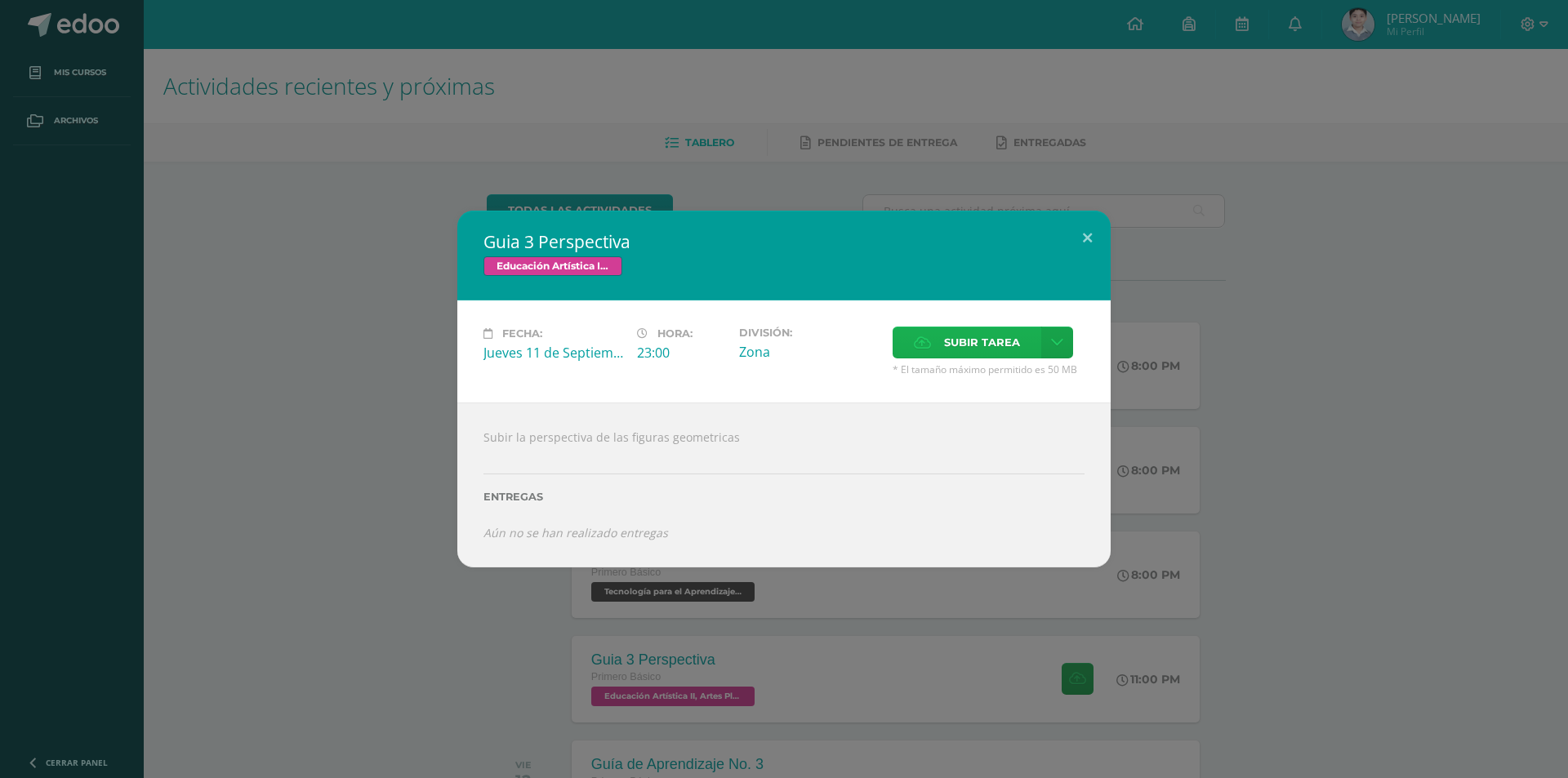
click at [1001, 337] on span "Subir tarea" at bounding box center [982, 343] width 76 height 31
click at [0, 0] on input "Subir tarea" at bounding box center [0, 0] width 0 height 0
click at [964, 337] on span "Subir tarea" at bounding box center [982, 343] width 76 height 31
click at [0, 0] on input "Subir tarea" at bounding box center [0, 0] width 0 height 0
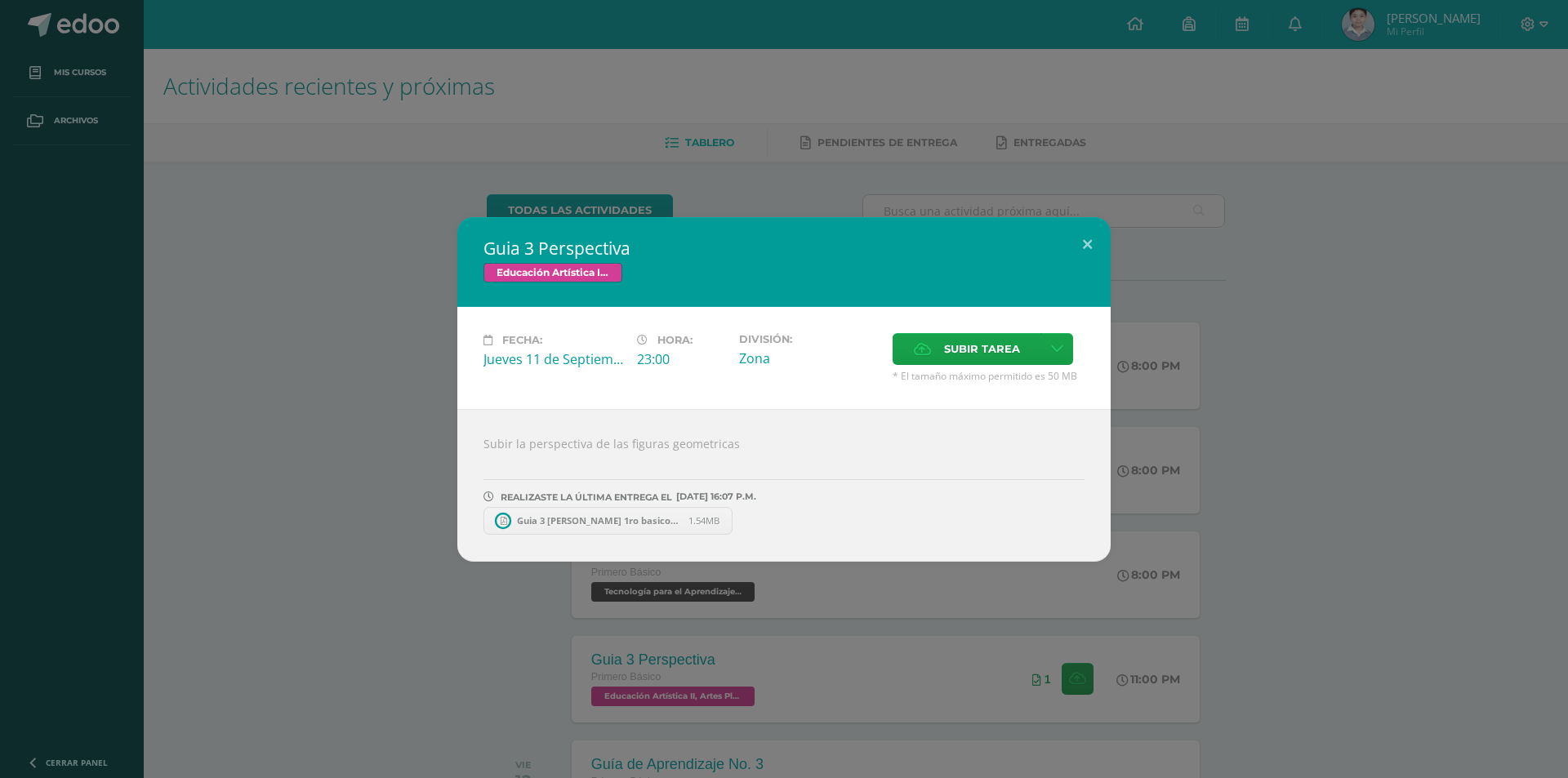
click at [620, 524] on span "Guia 3 Guillermo Raganal 1ro basico b.pdf" at bounding box center [598, 520] width 180 height 12
click at [1180, 126] on div "Guia 3 Perspectiva Educación Artística II, Artes Plásticas Fecha: Jueves 11 de …" at bounding box center [784, 389] width 1568 height 778
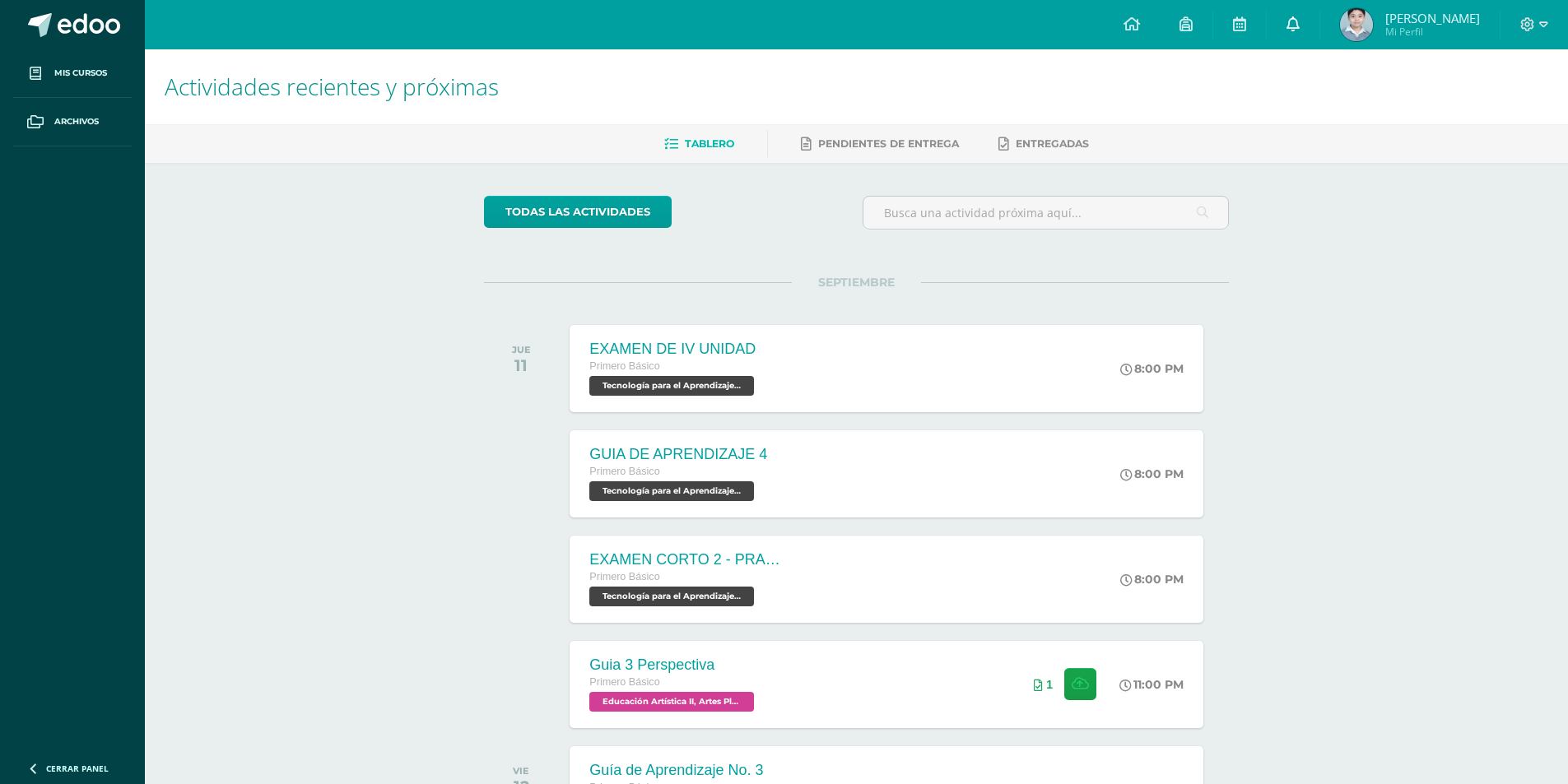
click at [1295, 20] on icon at bounding box center [1292, 23] width 13 height 15
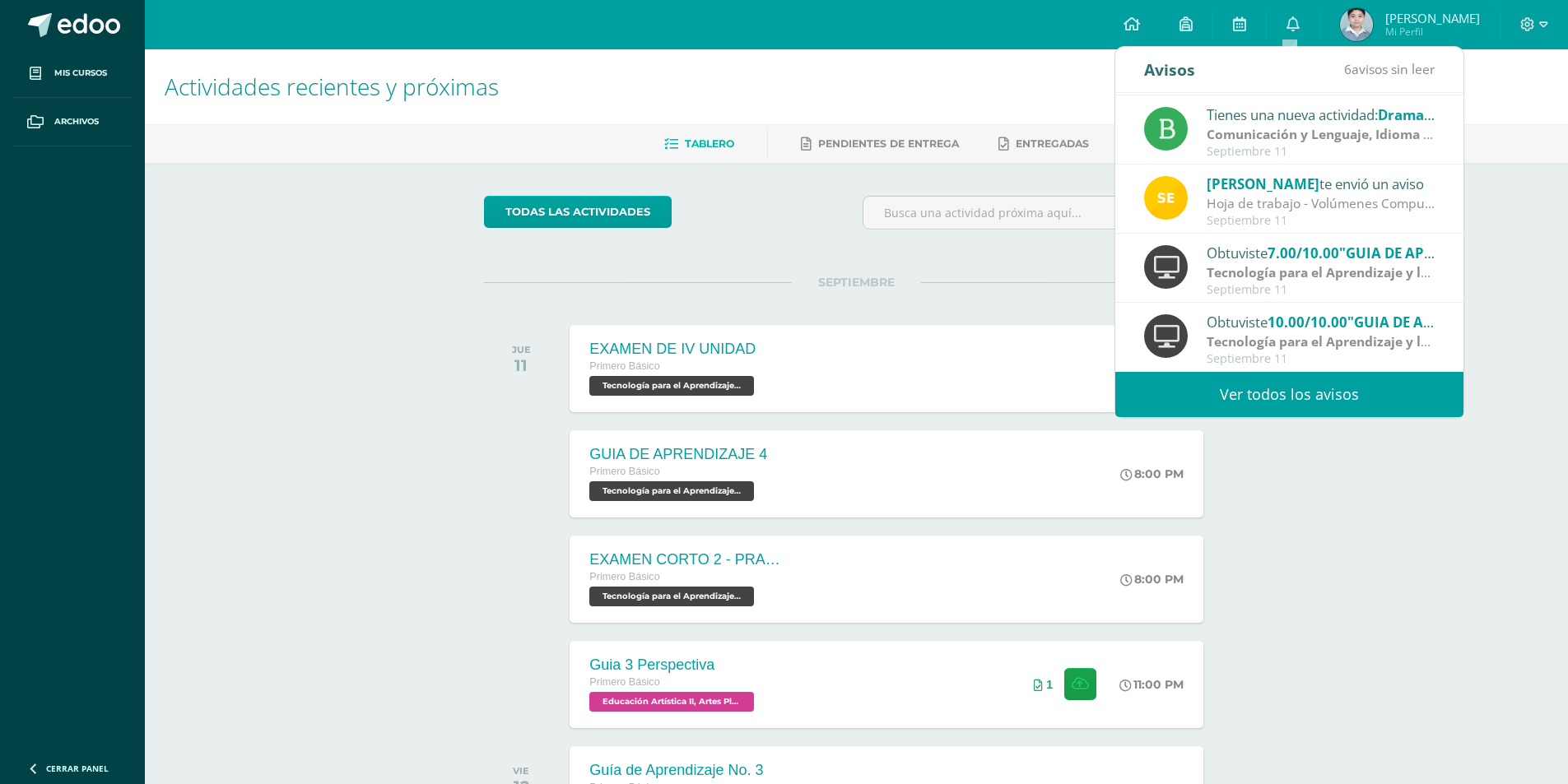
click at [1283, 398] on link "Ver todos los avisos" at bounding box center [1289, 394] width 348 height 45
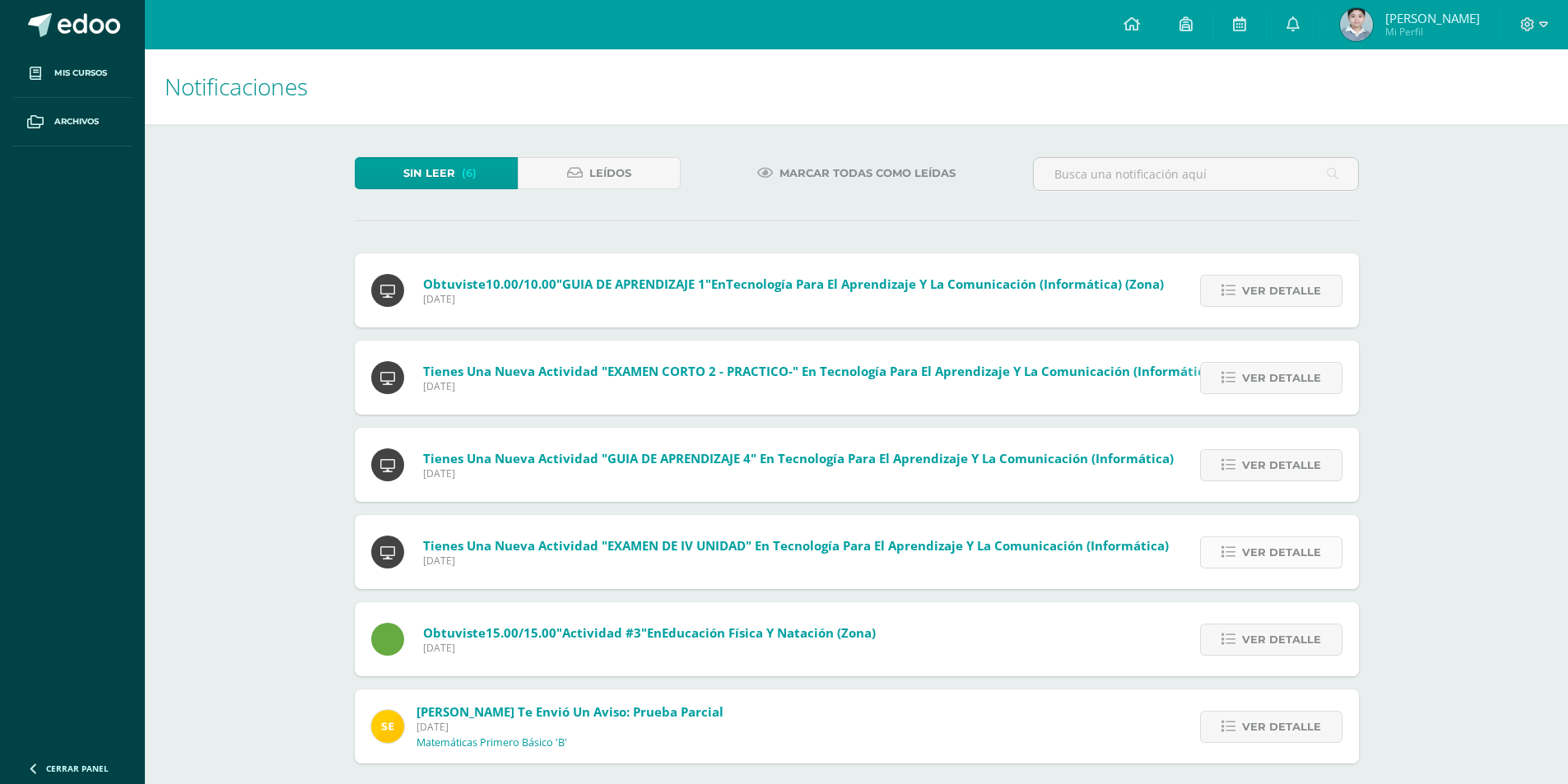
click at [1301, 544] on span "Ver detalle" at bounding box center [1282, 553] width 79 height 31
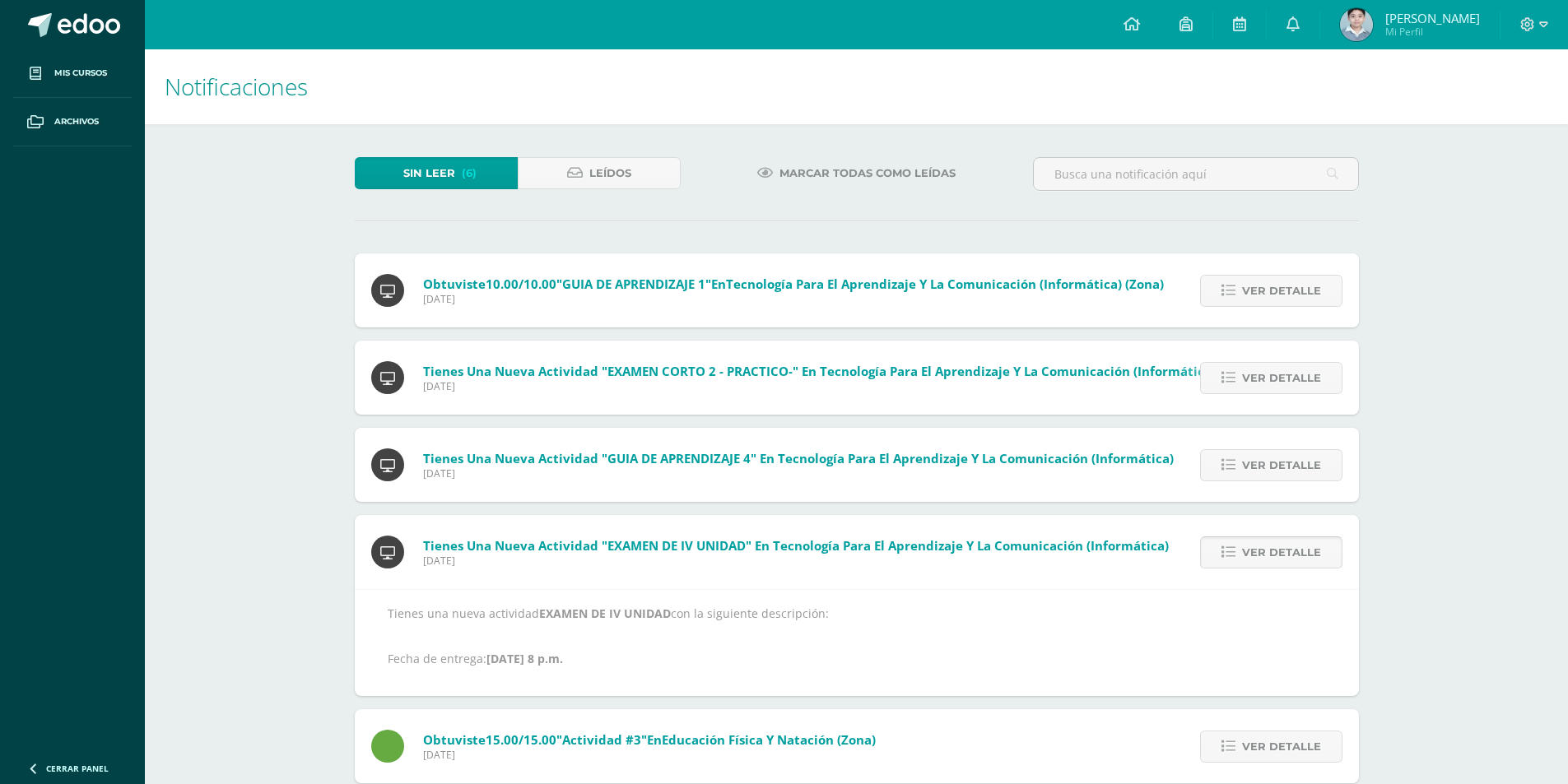
click at [1301, 544] on span "Ver detalle" at bounding box center [1282, 553] width 79 height 31
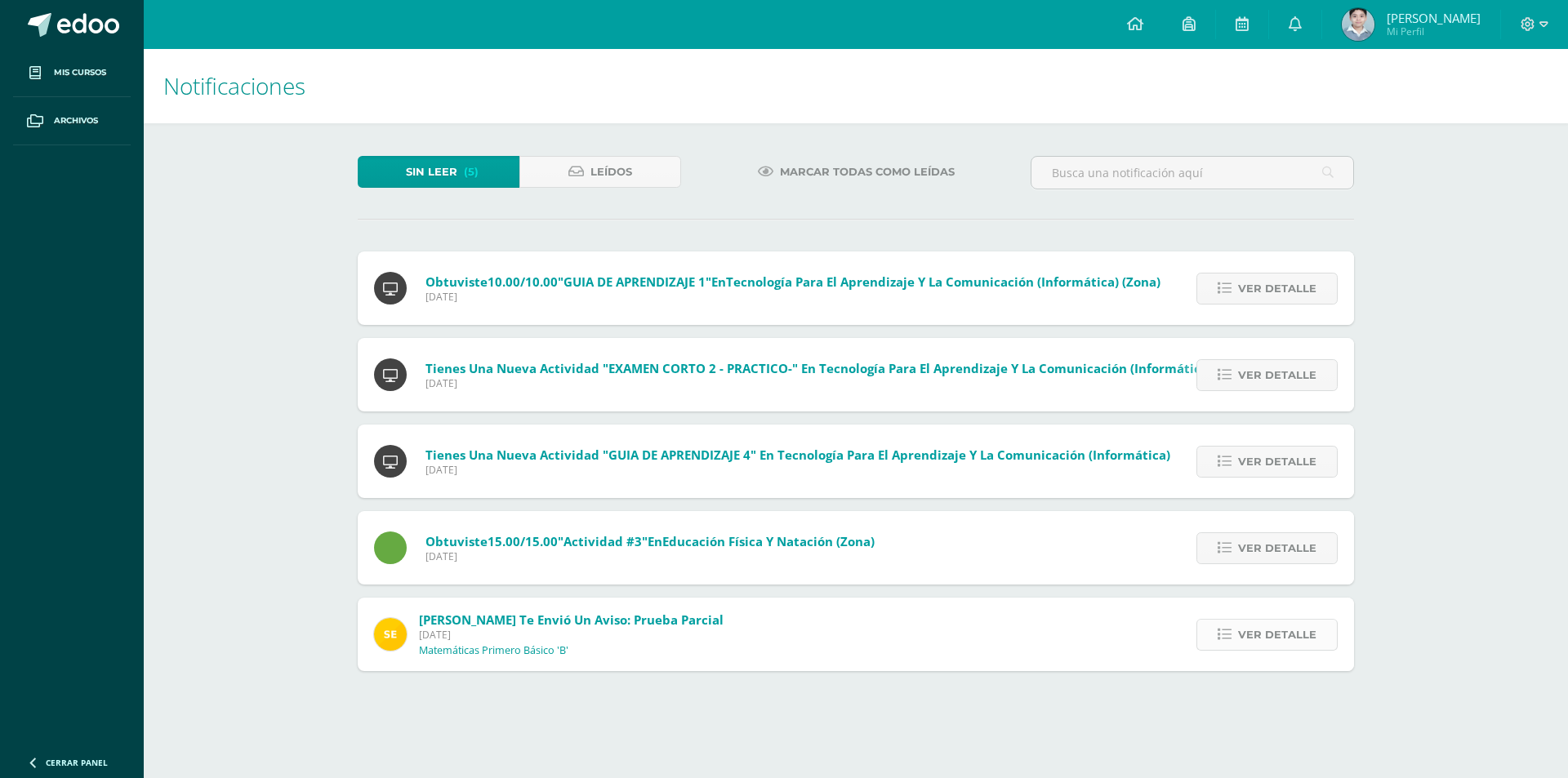
click at [1286, 637] on span "Ver detalle" at bounding box center [1277, 635] width 78 height 31
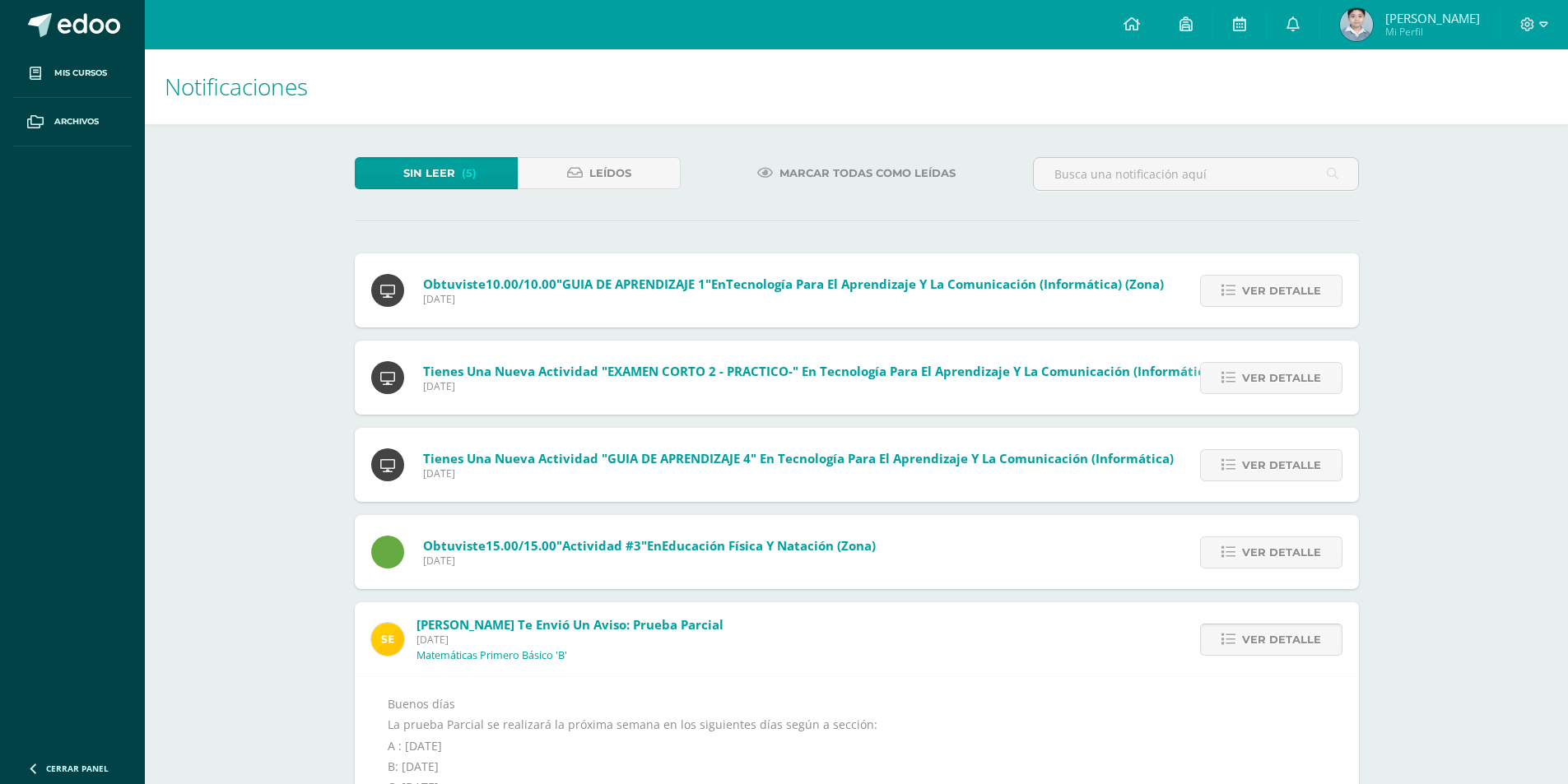
click at [1296, 642] on span "Ver detalle" at bounding box center [1282, 640] width 79 height 31
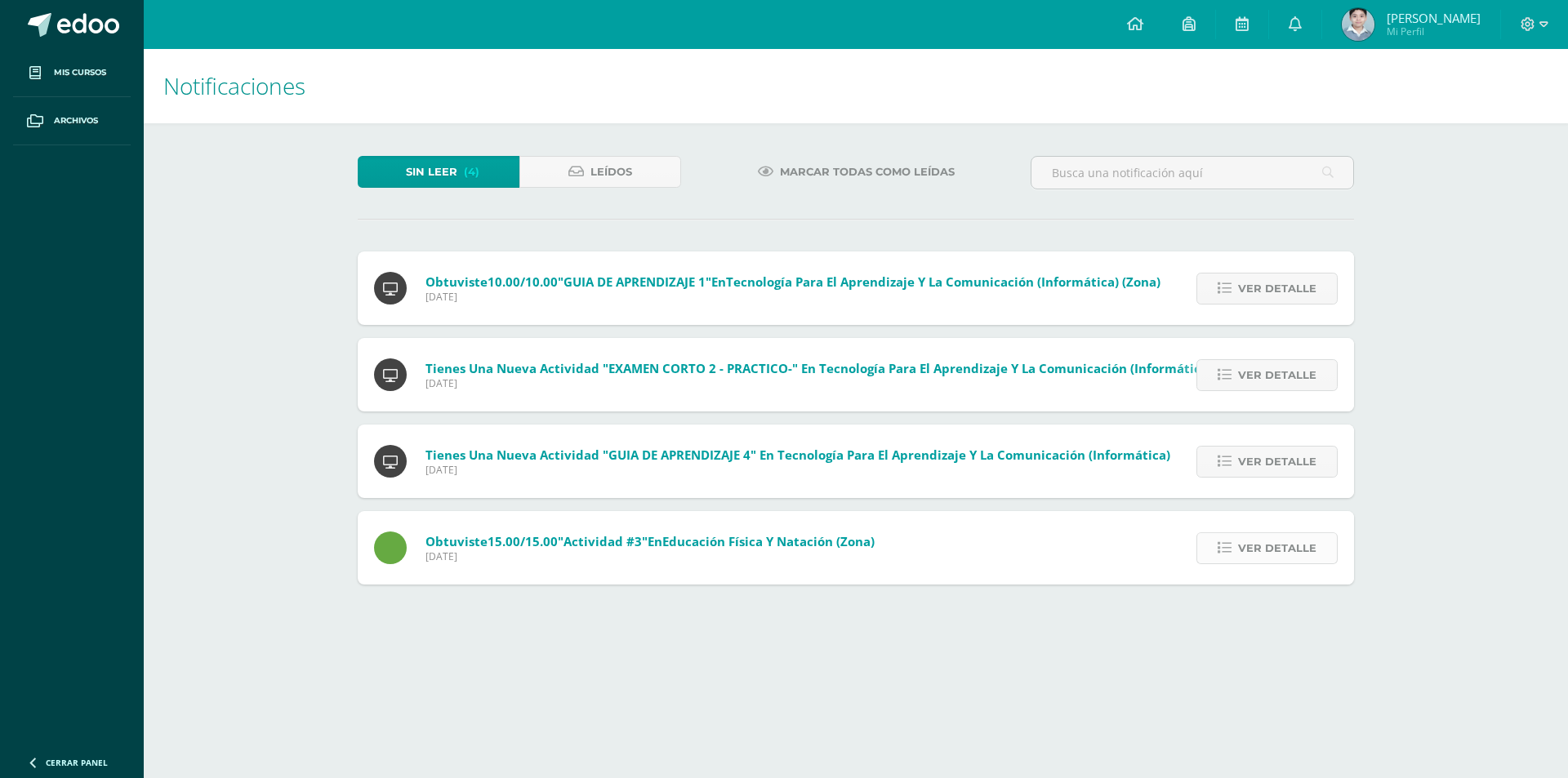
click at [1273, 552] on span "Ver detalle" at bounding box center [1277, 548] width 78 height 31
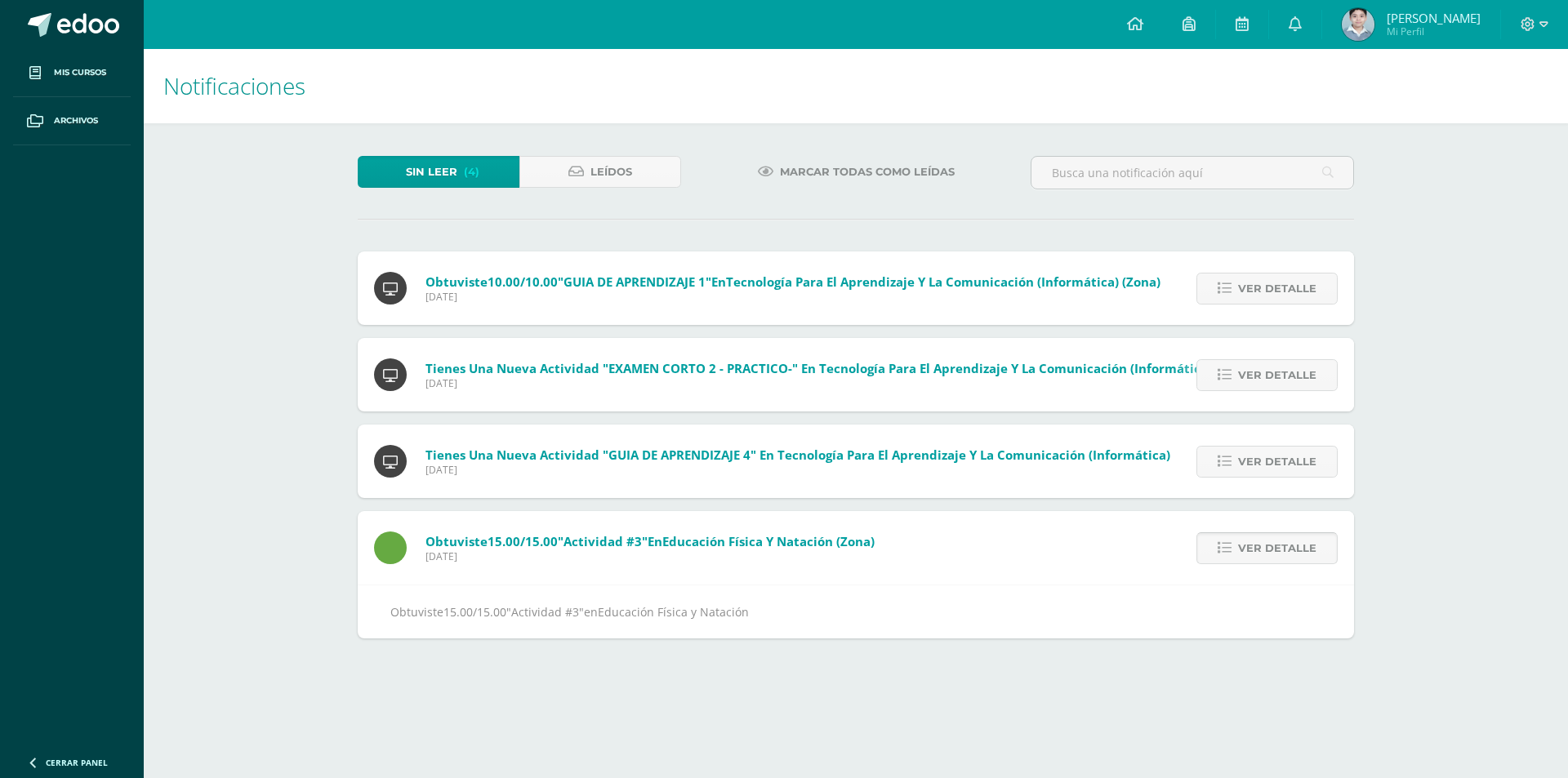
click at [1273, 552] on span "Ver detalle" at bounding box center [1277, 548] width 78 height 31
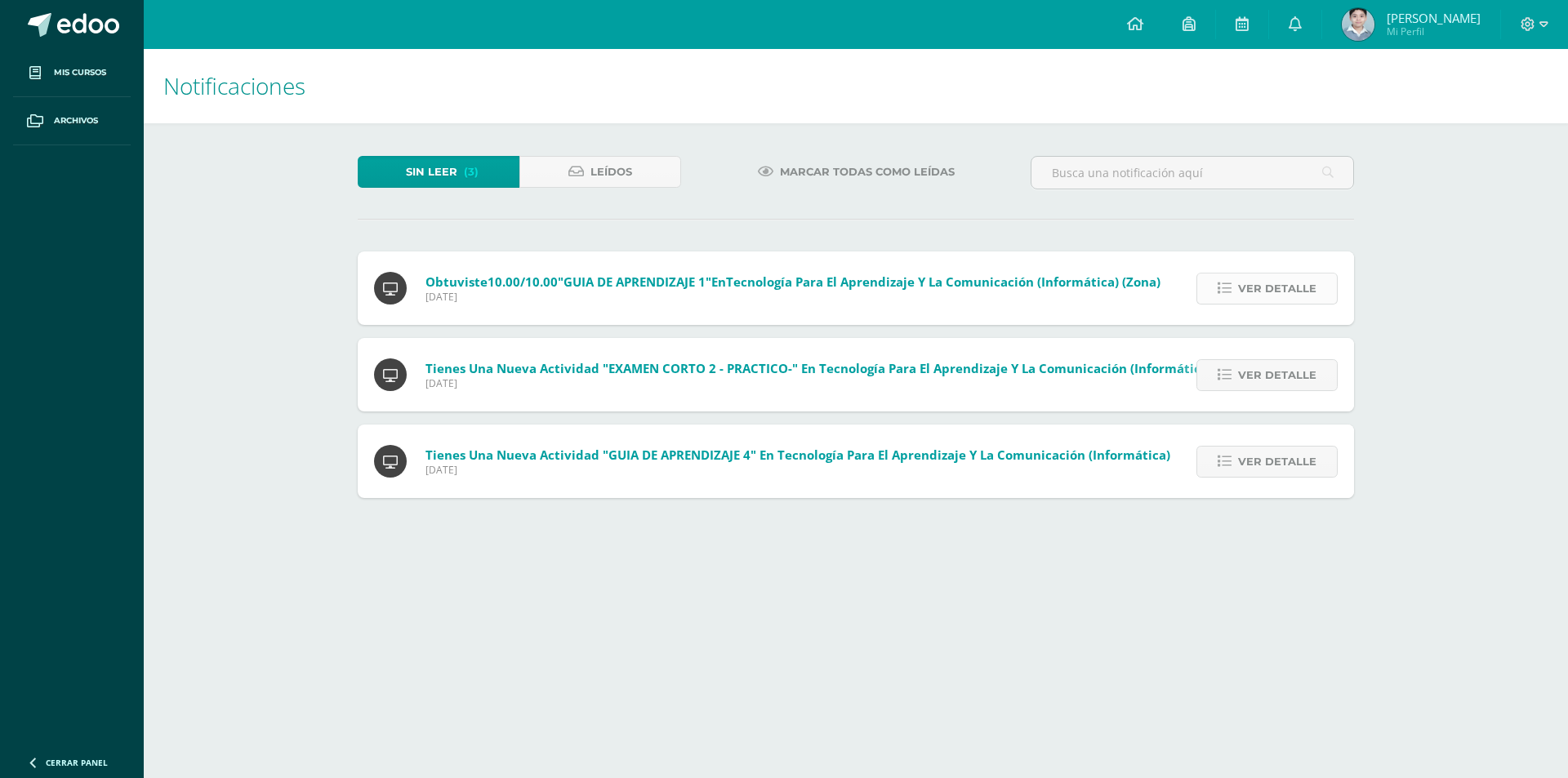
click at [1303, 292] on span "Ver detalle" at bounding box center [1277, 289] width 78 height 31
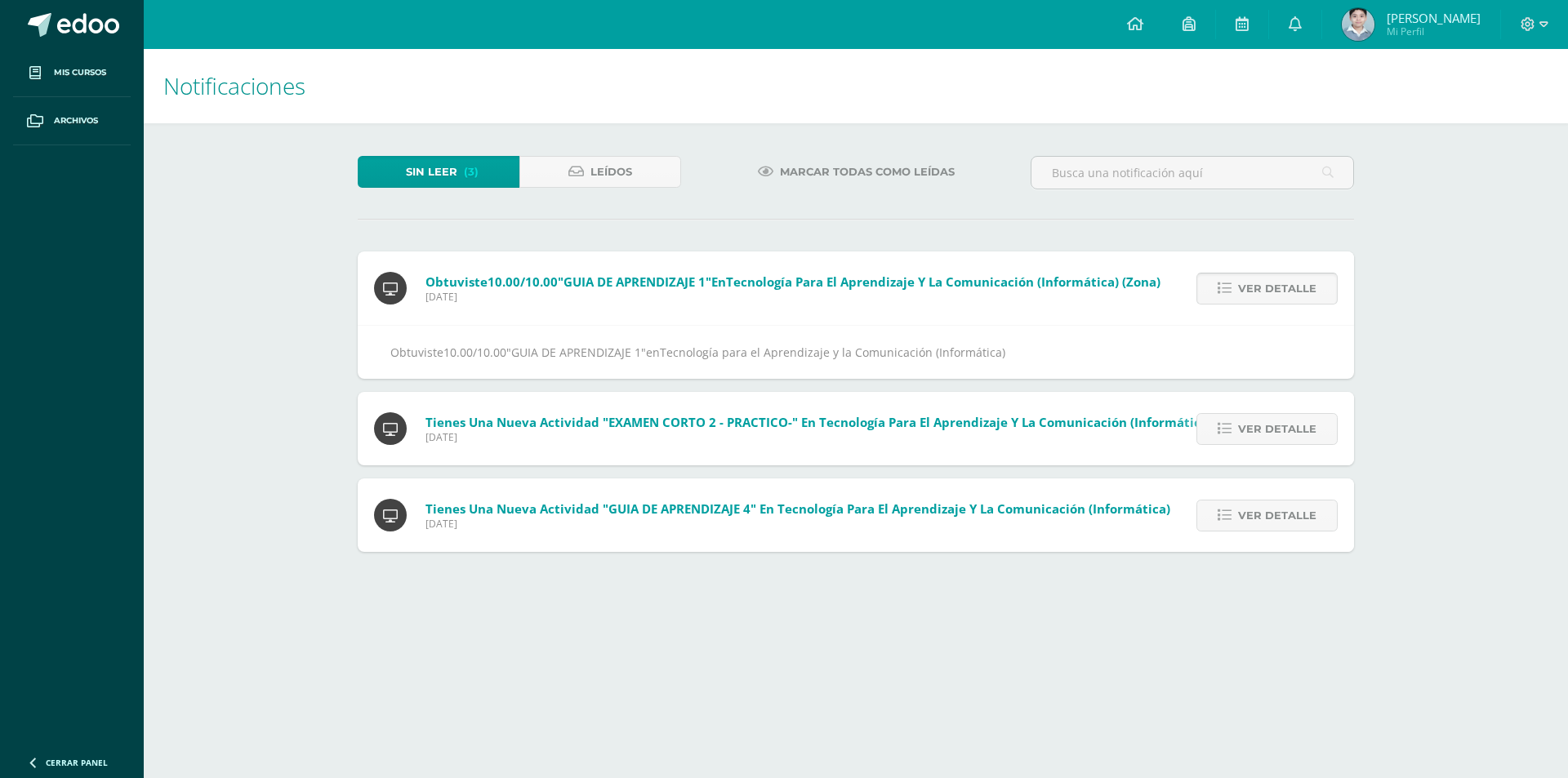
click at [1303, 292] on span "Ver detalle" at bounding box center [1277, 289] width 78 height 31
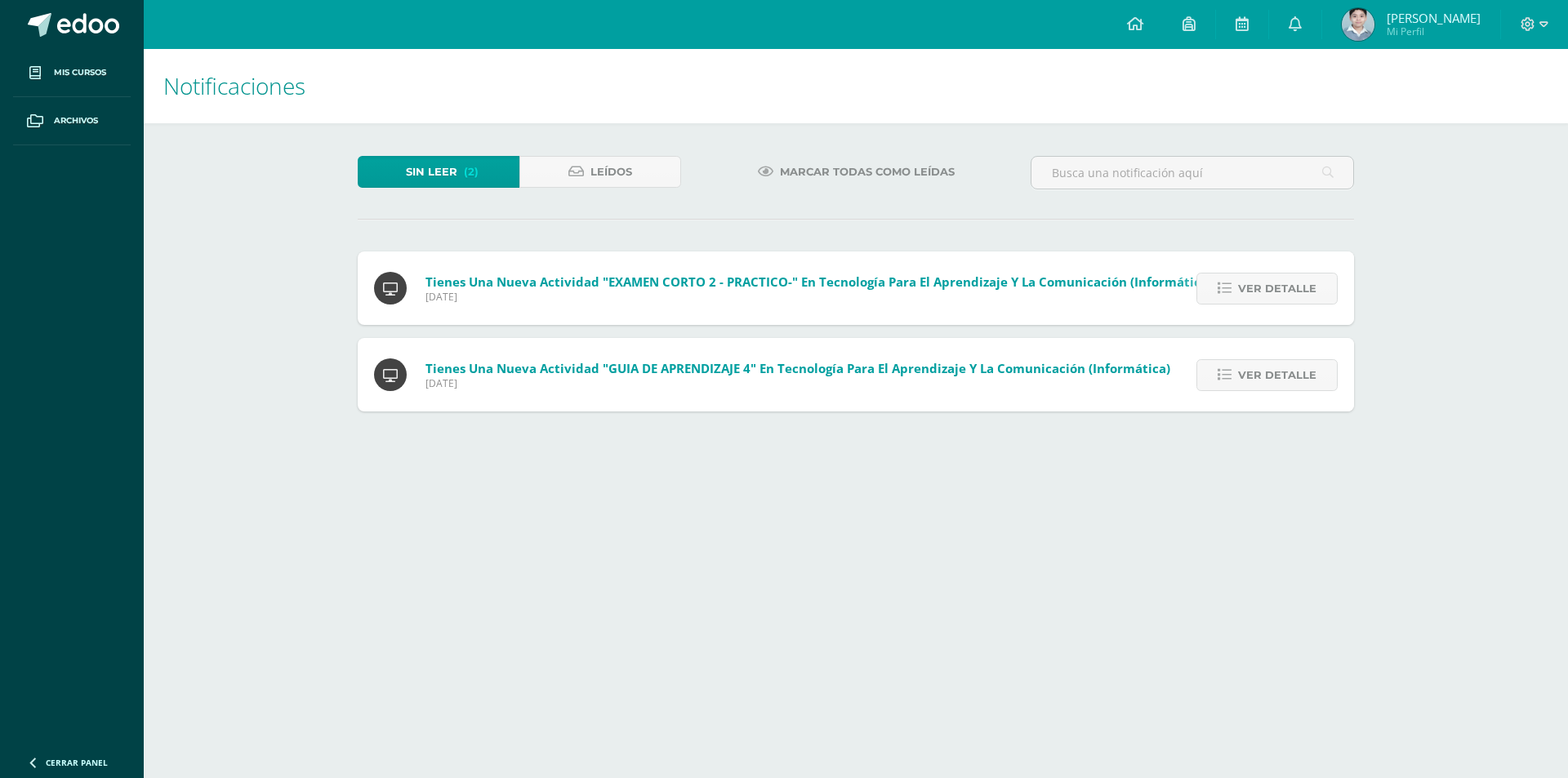
click at [1303, 292] on span "Ver detalle" at bounding box center [1277, 289] width 78 height 31
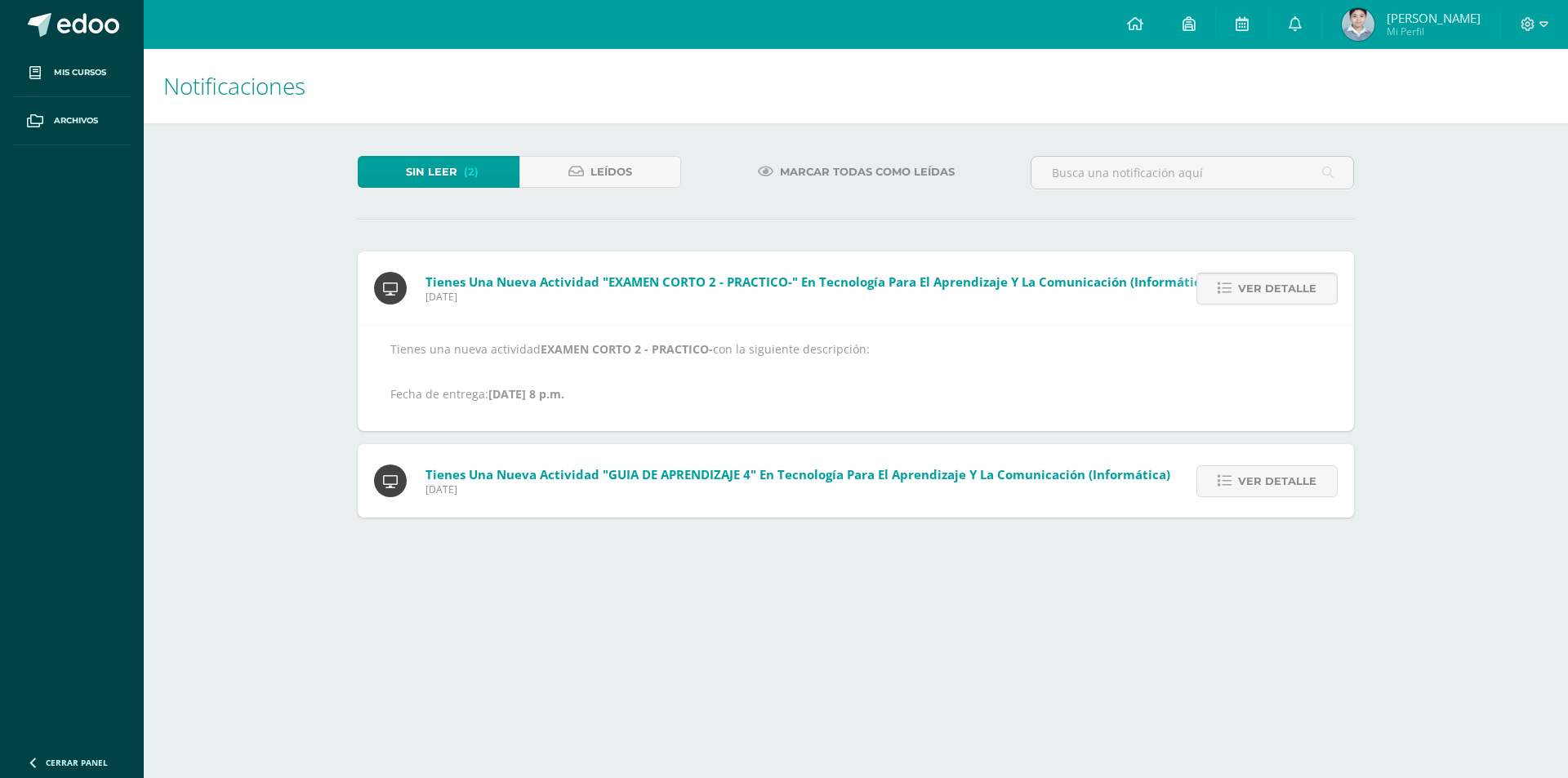
click at [1297, 287] on span "Ver detalle" at bounding box center [1277, 289] width 78 height 31
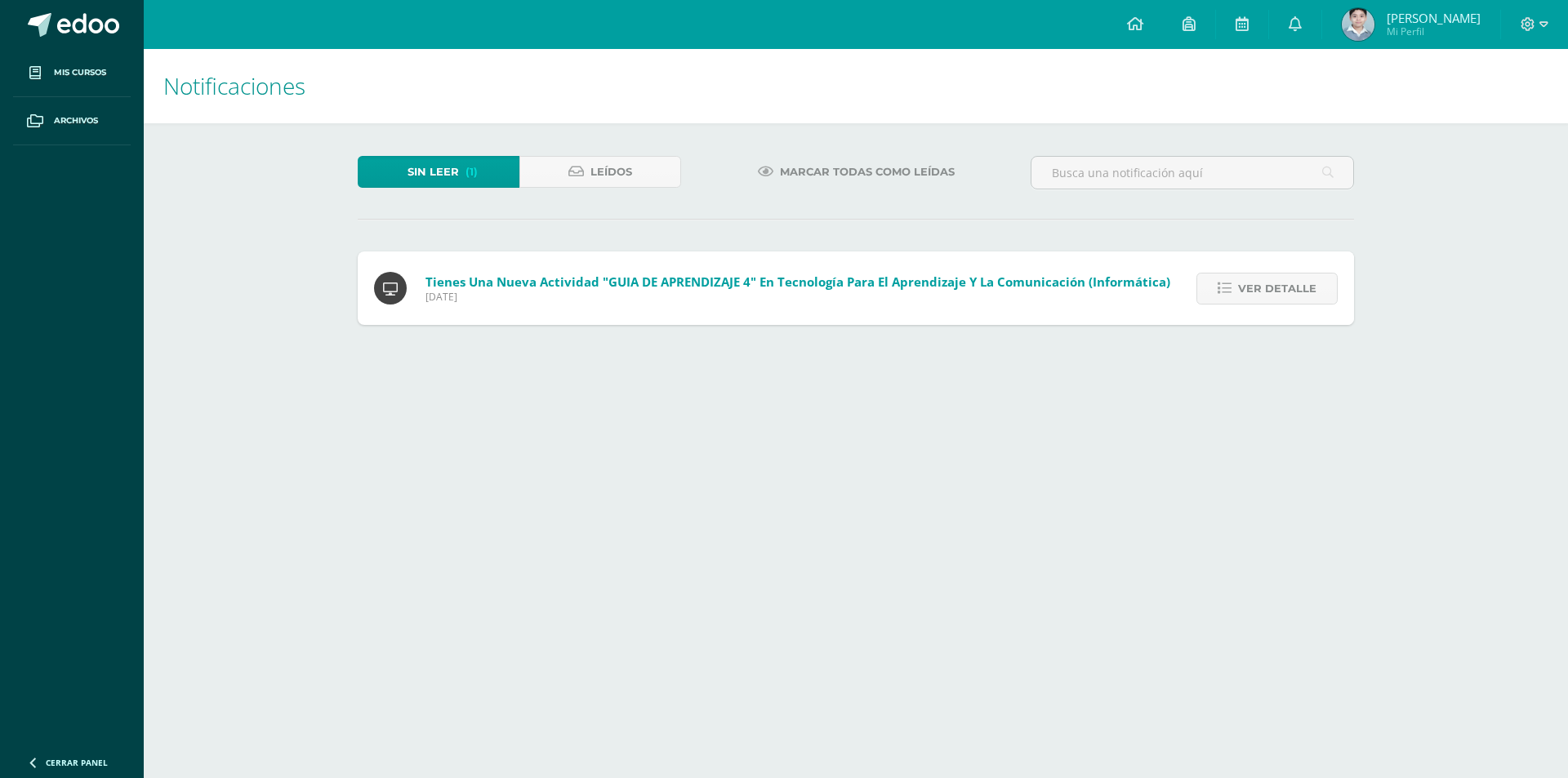
click at [1297, 287] on span "Ver detalle" at bounding box center [1277, 289] width 78 height 31
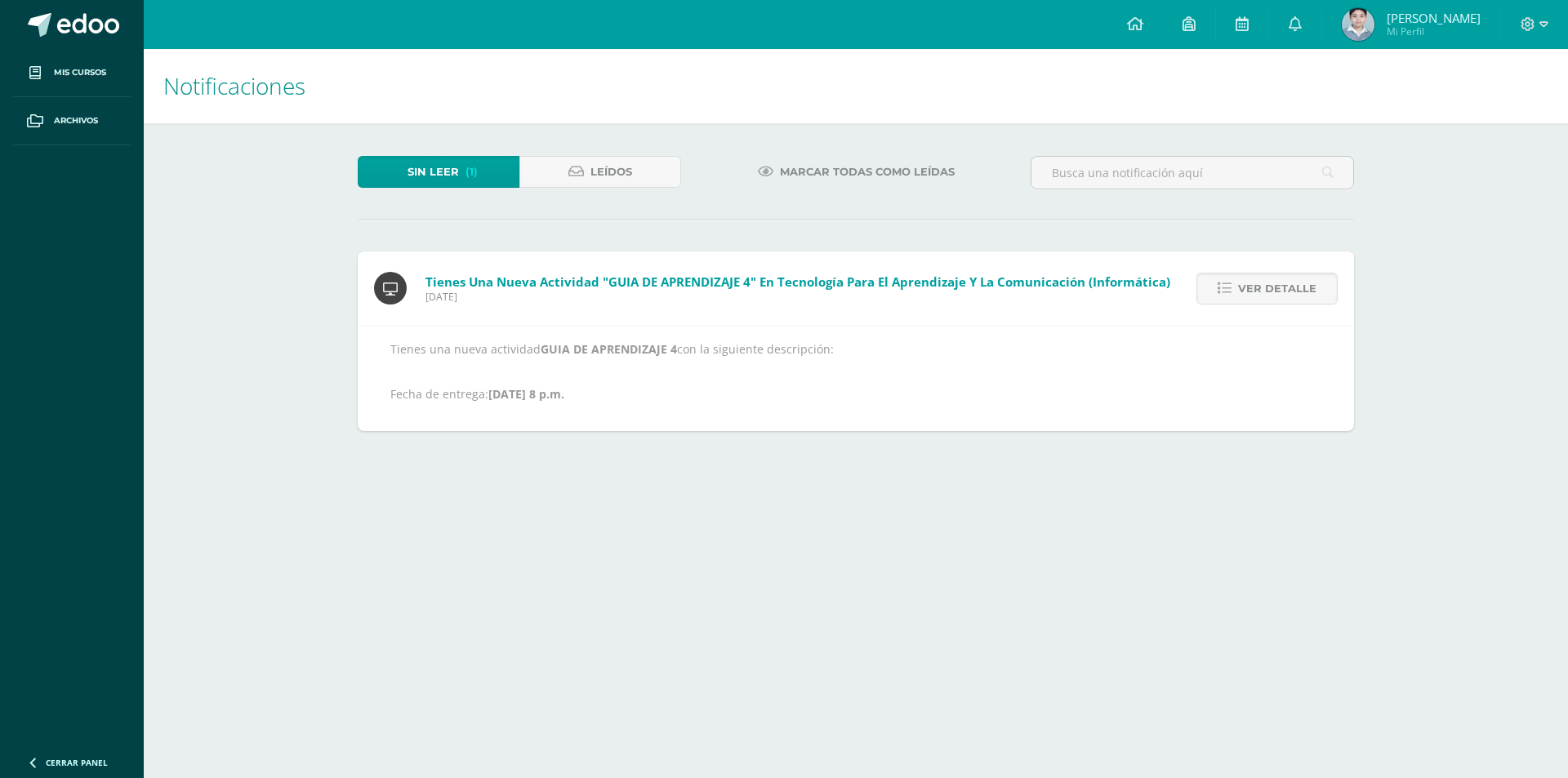
click at [1297, 287] on span "Ver detalle" at bounding box center [1277, 289] width 78 height 31
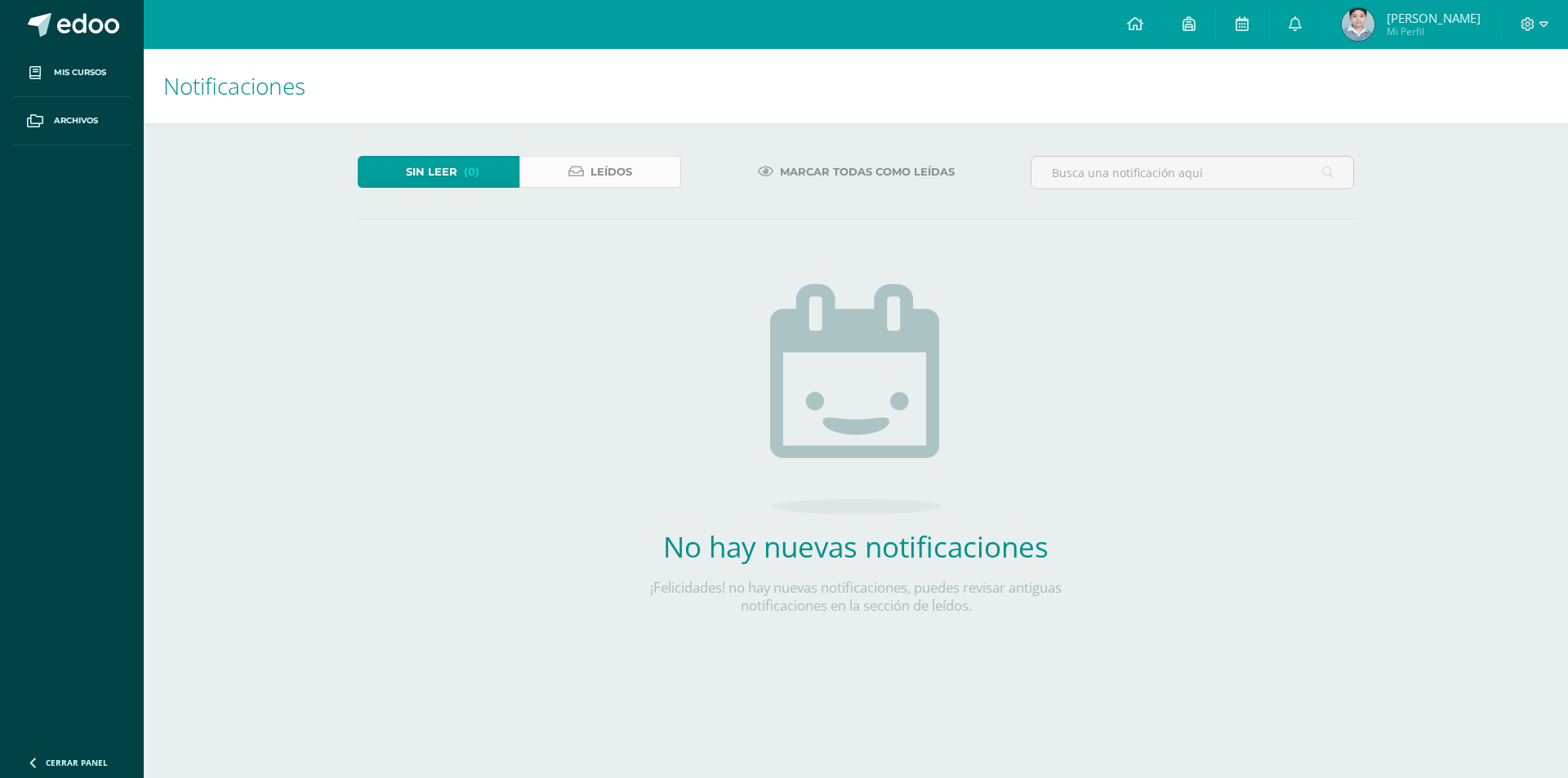
click at [605, 165] on span "Leídos" at bounding box center [611, 172] width 42 height 31
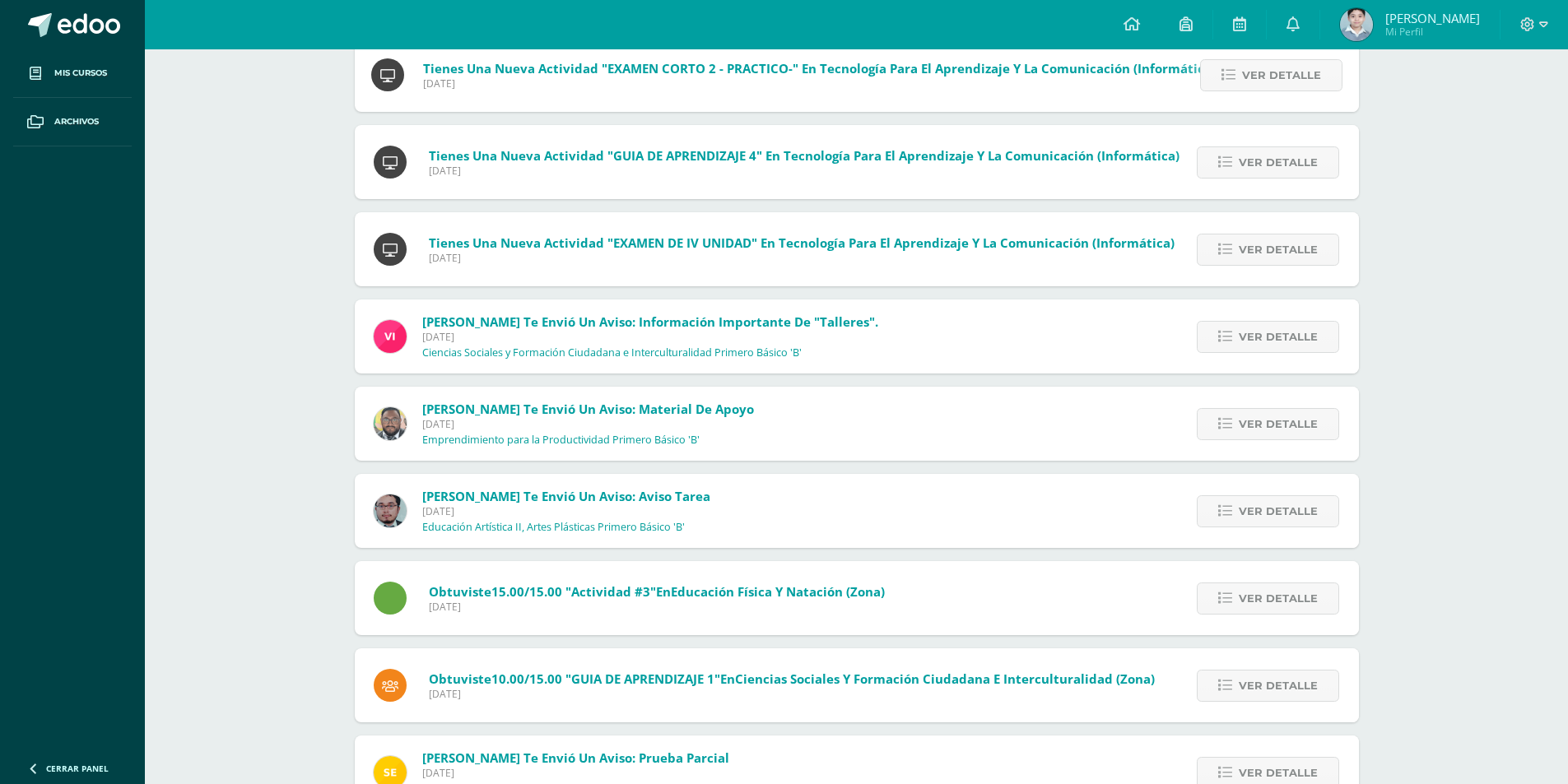
scroll to position [1234, 0]
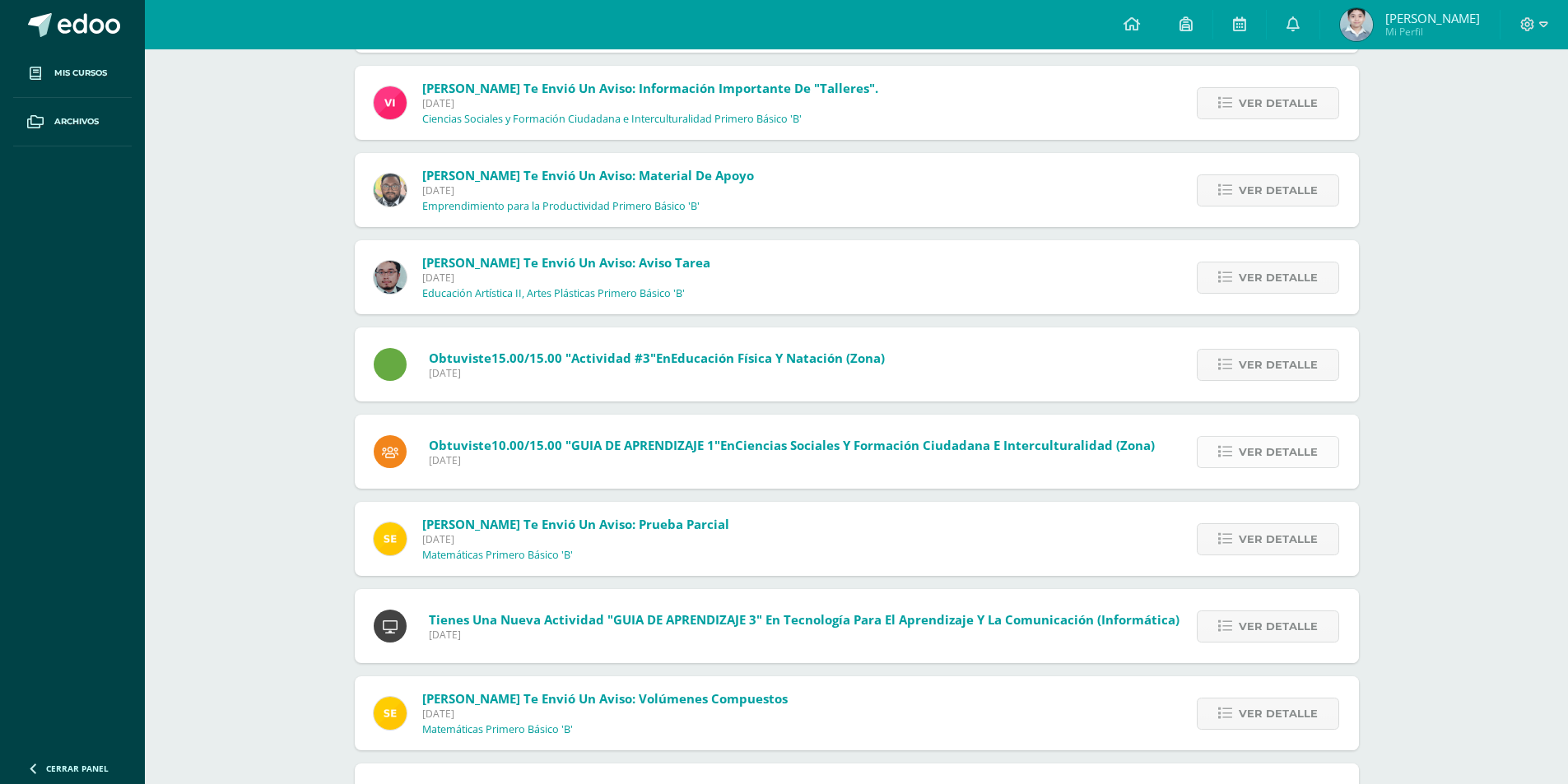
click at [1248, 447] on span "Ver detalle" at bounding box center [1278, 452] width 79 height 31
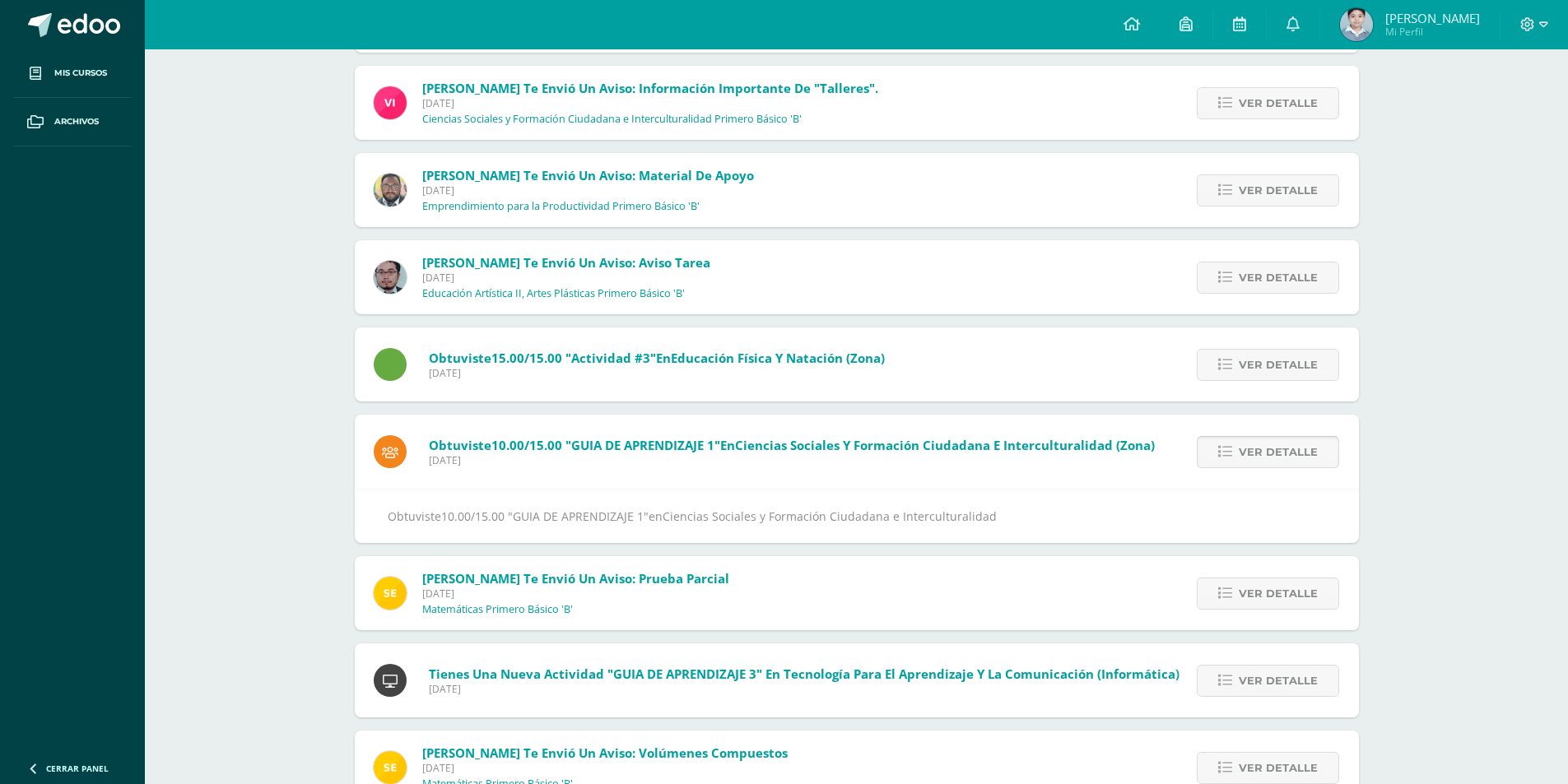
click at [1248, 447] on span "Ver detalle" at bounding box center [1278, 452] width 79 height 31
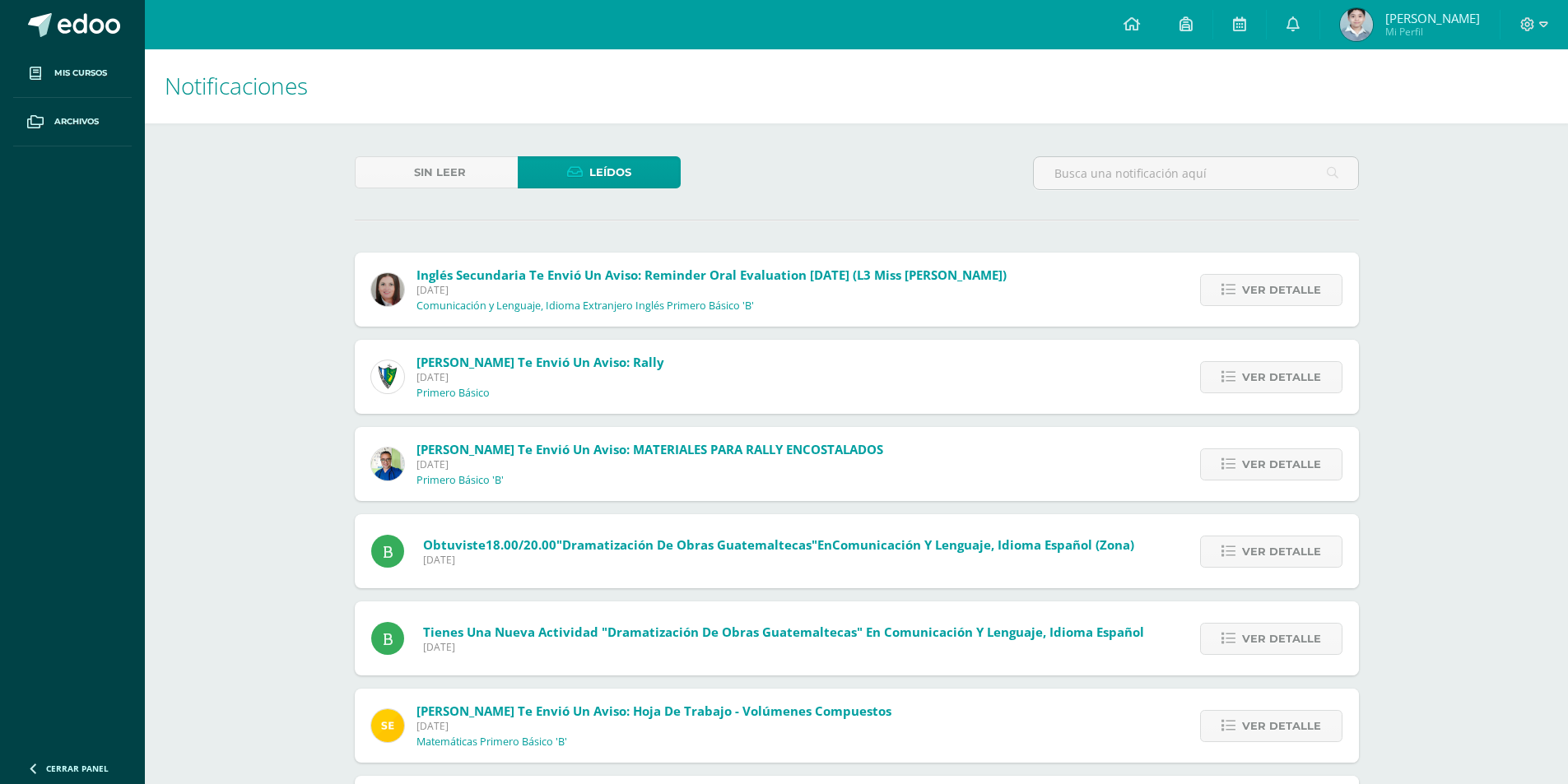
scroll to position [0, 0]
click at [1273, 466] on span "Ver detalle" at bounding box center [1282, 465] width 79 height 31
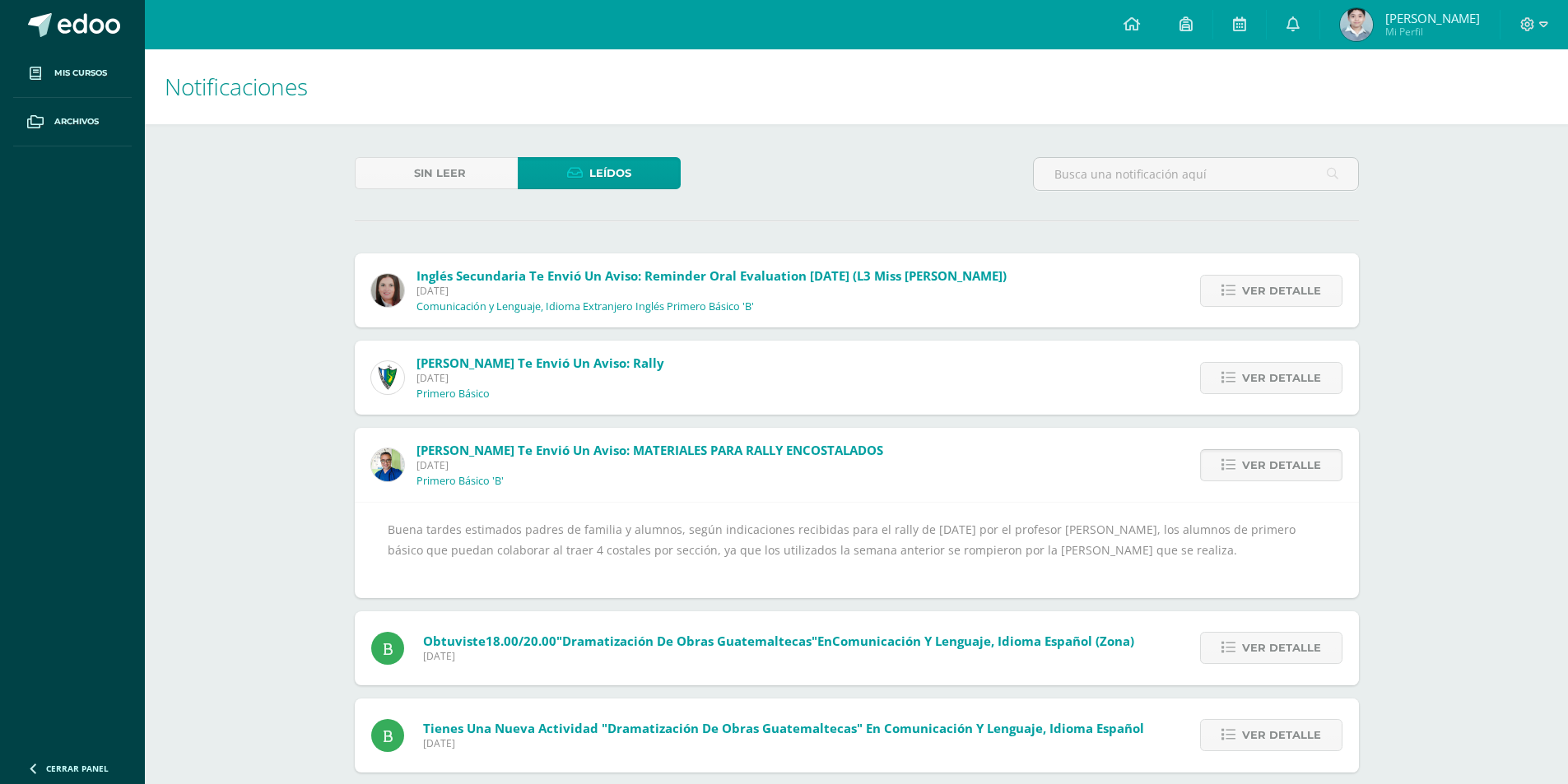
click at [1273, 466] on span "Ver detalle" at bounding box center [1282, 465] width 79 height 31
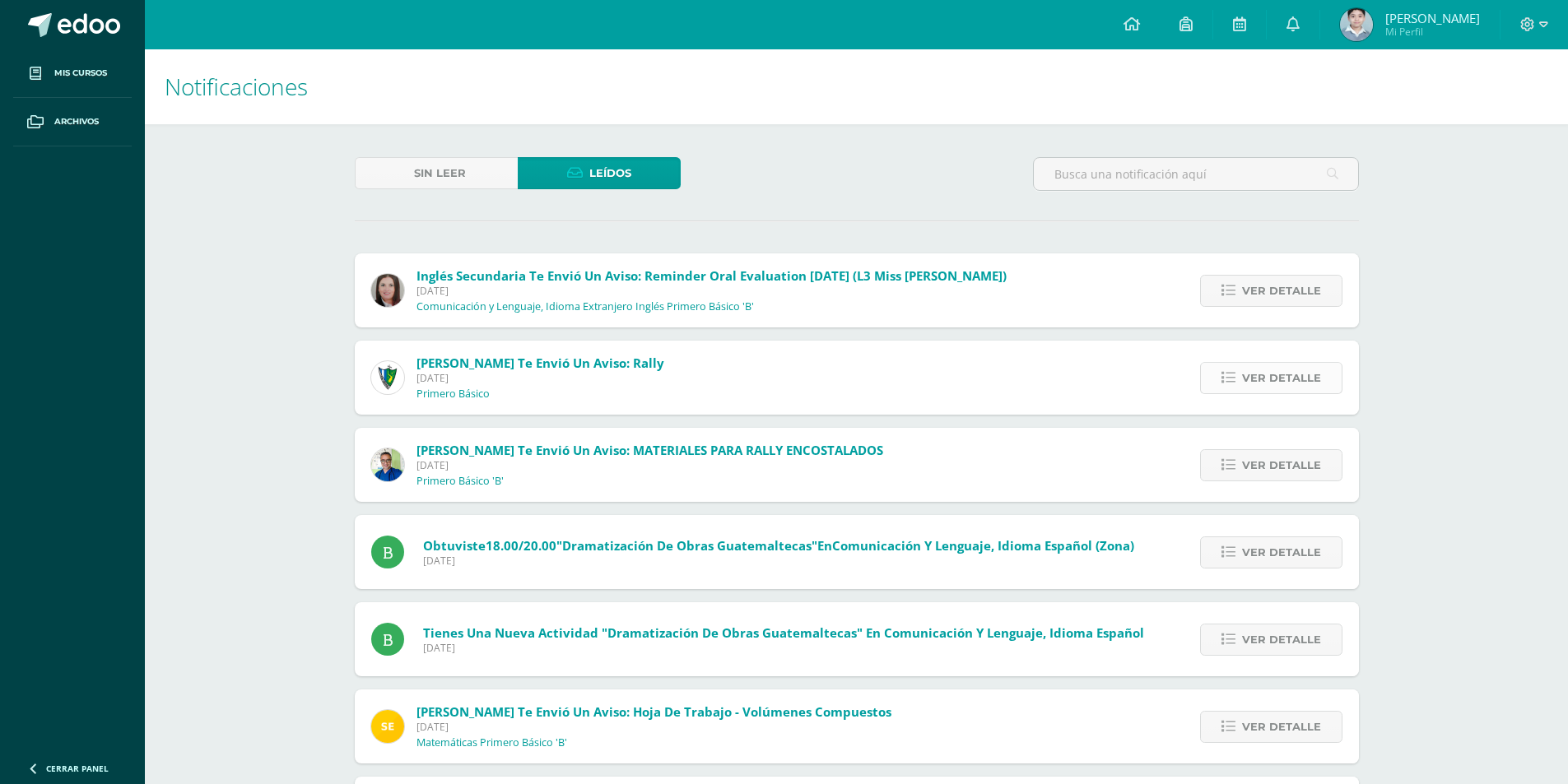
click at [1266, 387] on span "Ver detalle" at bounding box center [1282, 378] width 79 height 31
